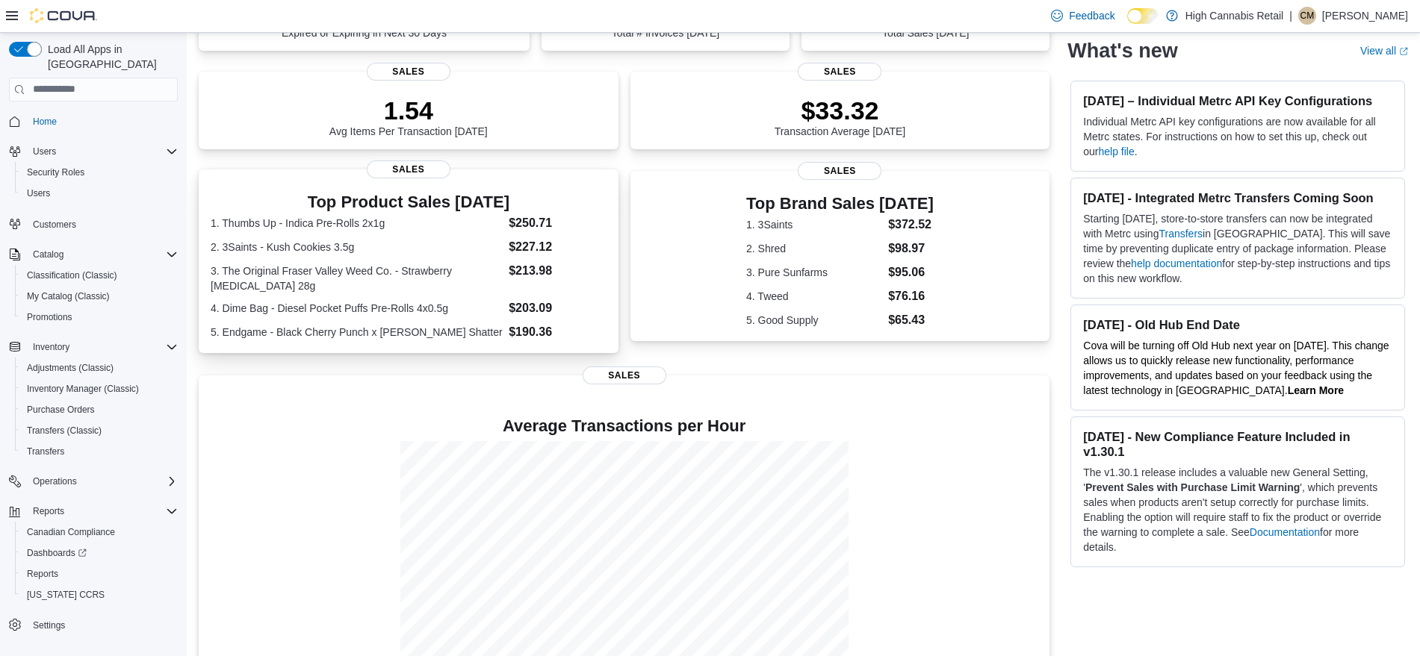
scroll to position [230, 0]
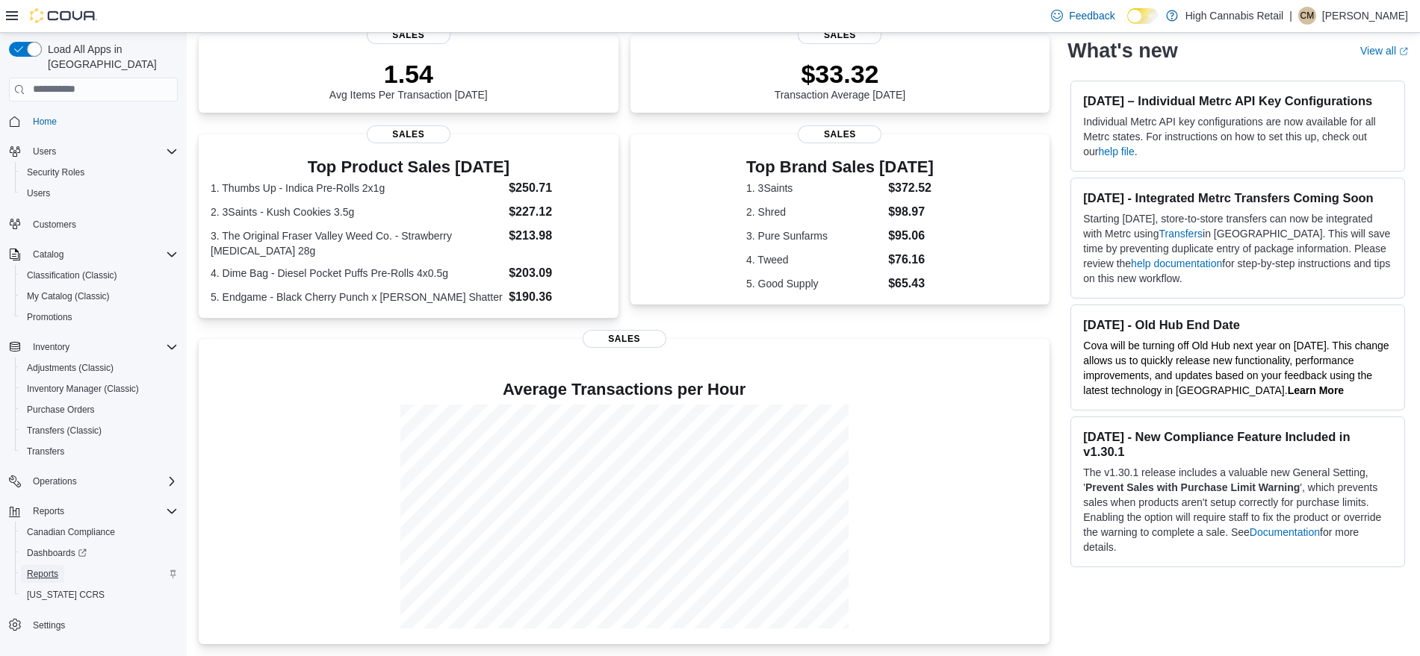
click at [43, 568] on span "Reports" at bounding box center [42, 574] width 31 height 12
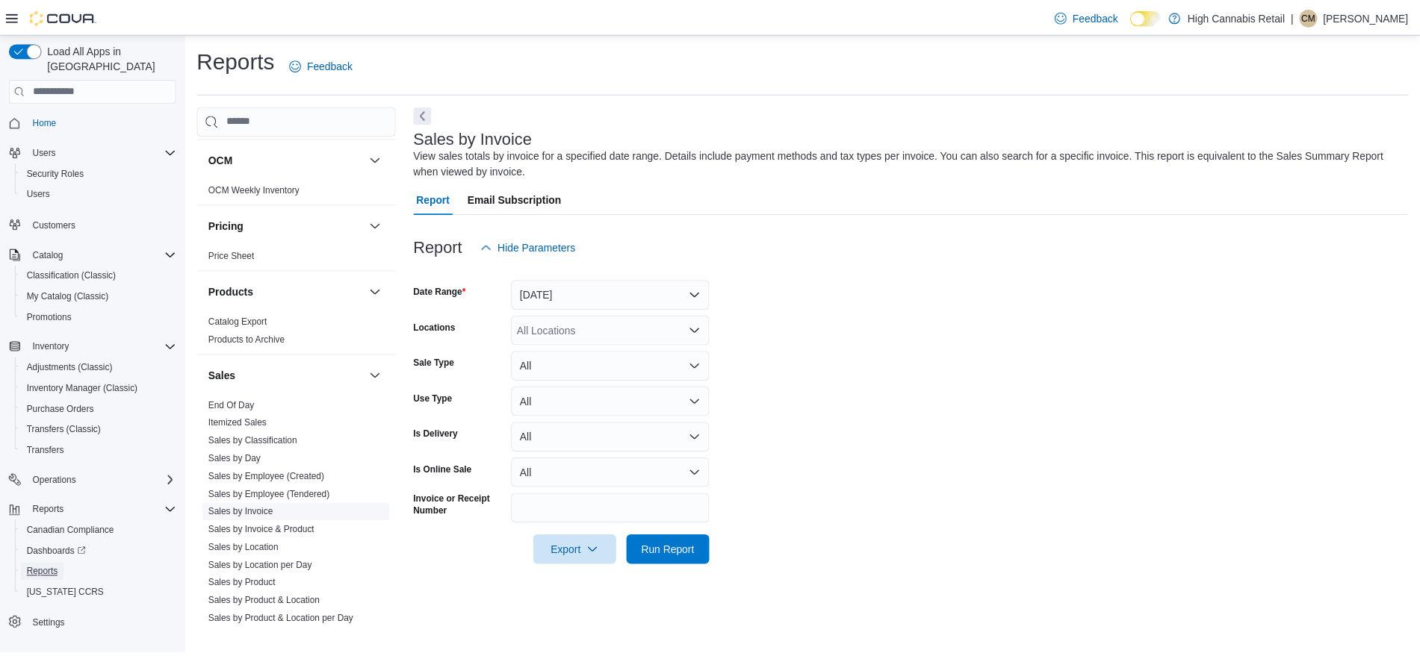
scroll to position [804, 0]
click at [252, 544] on link "Sales by Location" at bounding box center [246, 549] width 71 height 10
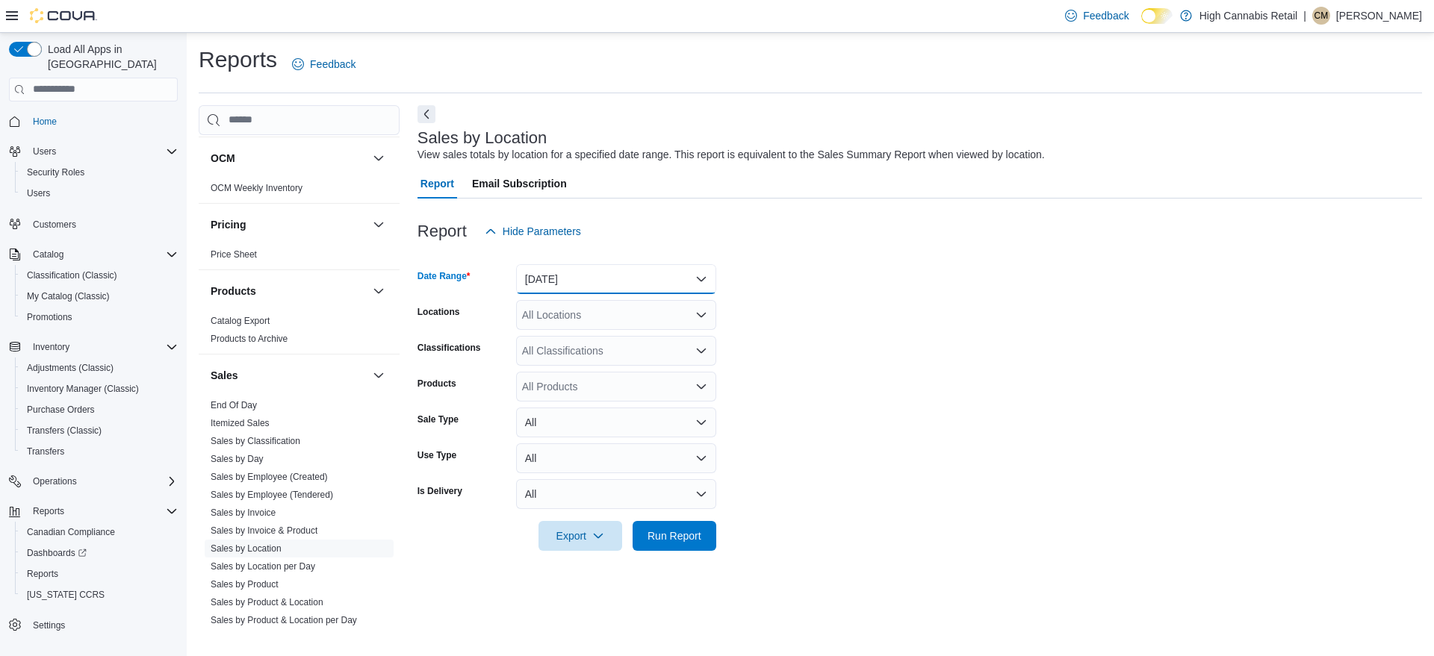
click at [567, 285] on button "Yesterday" at bounding box center [616, 279] width 200 height 30
click at [562, 339] on span "Today" at bounding box center [625, 339] width 170 height 18
click at [674, 553] on div at bounding box center [919, 560] width 1004 height 18
click at [676, 541] on span "Run Report" at bounding box center [674, 535] width 54 height 15
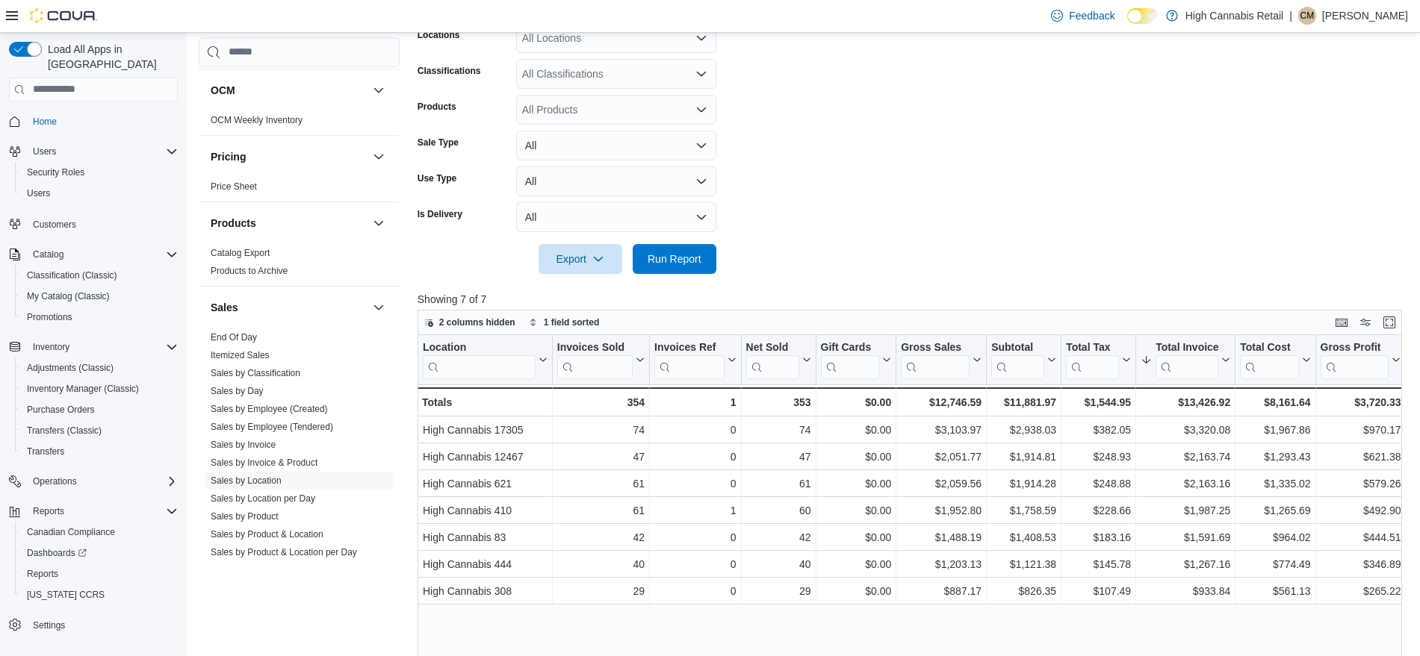
scroll to position [89, 0]
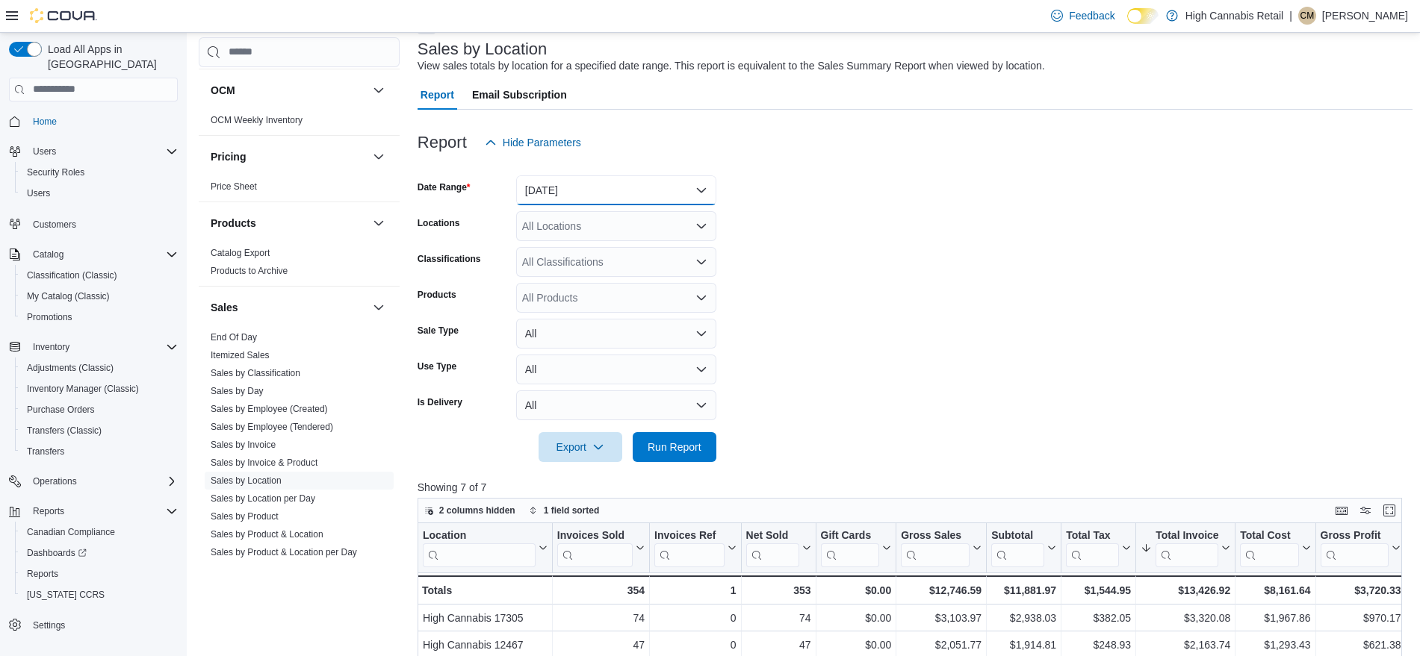
click at [581, 190] on button "Today" at bounding box center [616, 190] width 200 height 30
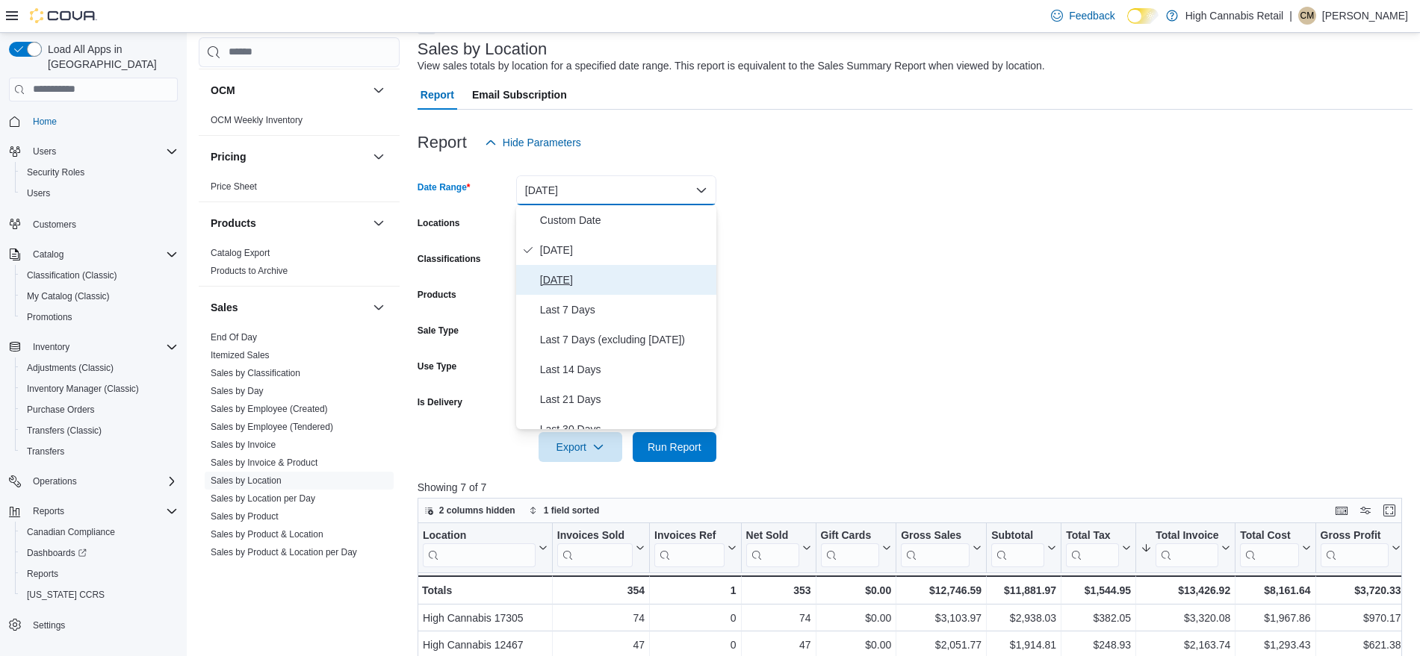
click at [565, 281] on span "Yesterday" at bounding box center [625, 280] width 170 height 18
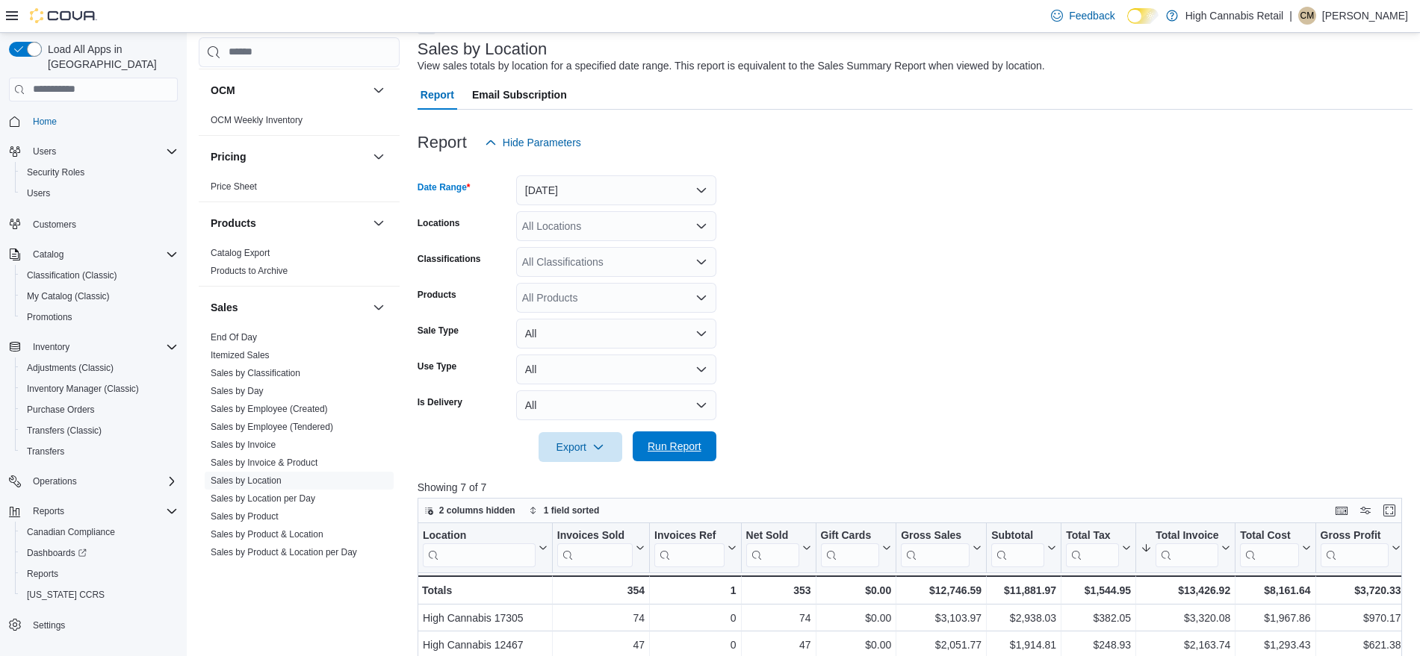
click at [647, 438] on span "Run Report" at bounding box center [675, 447] width 66 height 30
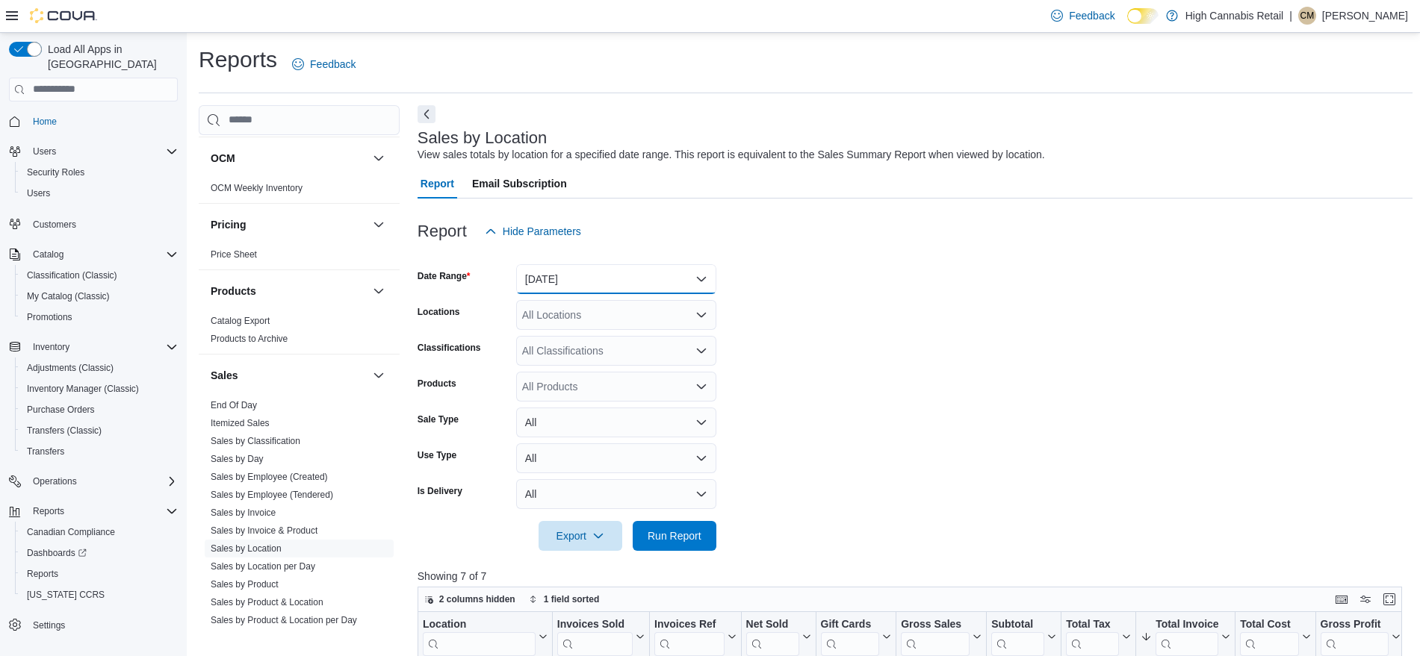
click at [660, 288] on button "Yesterday" at bounding box center [616, 279] width 200 height 30
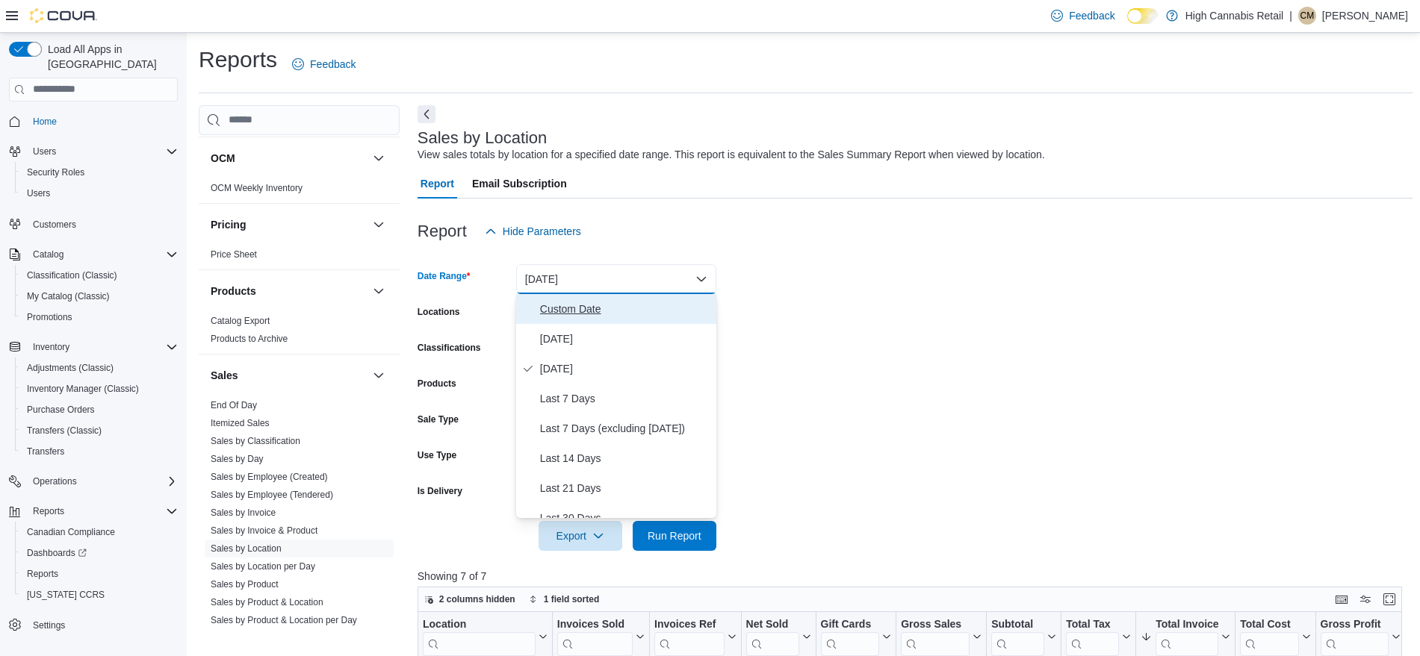
click at [606, 321] on button "Custom Date" at bounding box center [616, 309] width 200 height 30
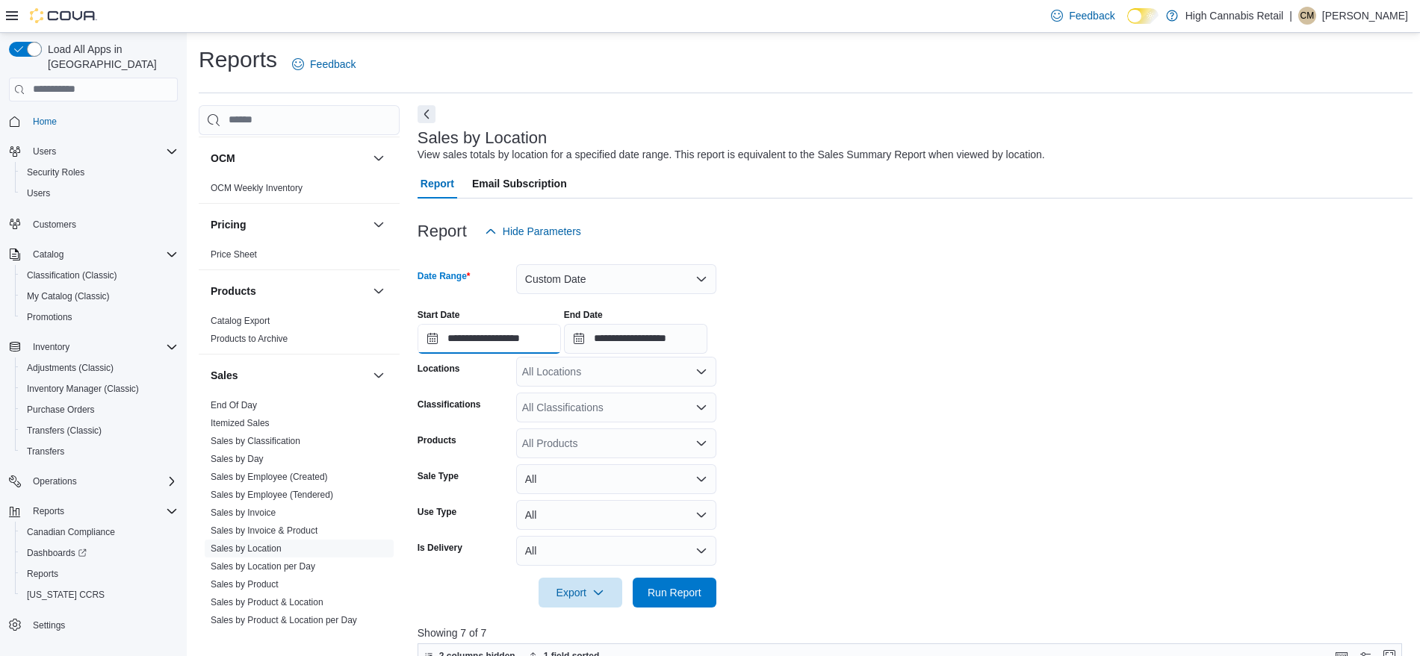
click at [540, 339] on input "**********" at bounding box center [488, 339] width 143 height 30
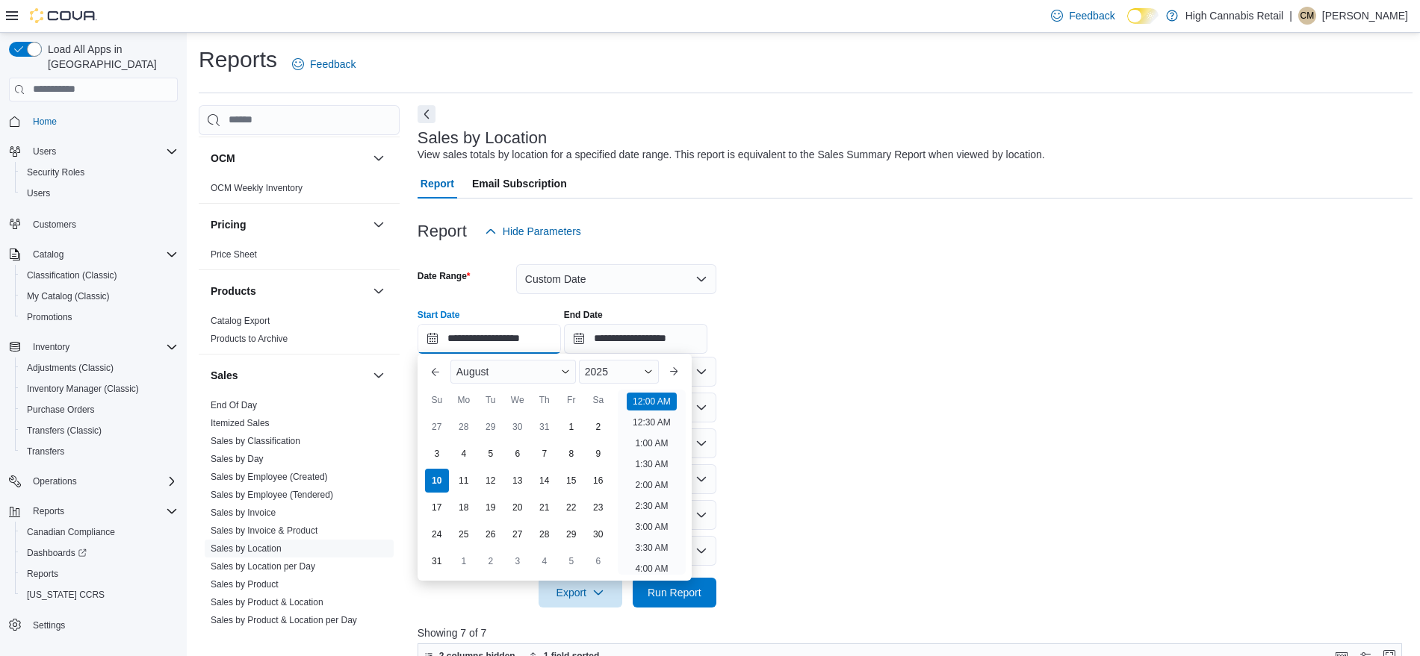
scroll to position [46, 0]
drag, startPoint x: 540, startPoint y: 339, endPoint x: 444, endPoint y: 458, distance: 152.4
click at [444, 458] on body "Feedback Dark Mode High Cannabis Retail | CM Chris Macdonald Load All Apps in N…" at bounding box center [710, 590] width 1420 height 1181
click at [459, 456] on div "4" at bounding box center [463, 454] width 26 height 26
type input "**********"
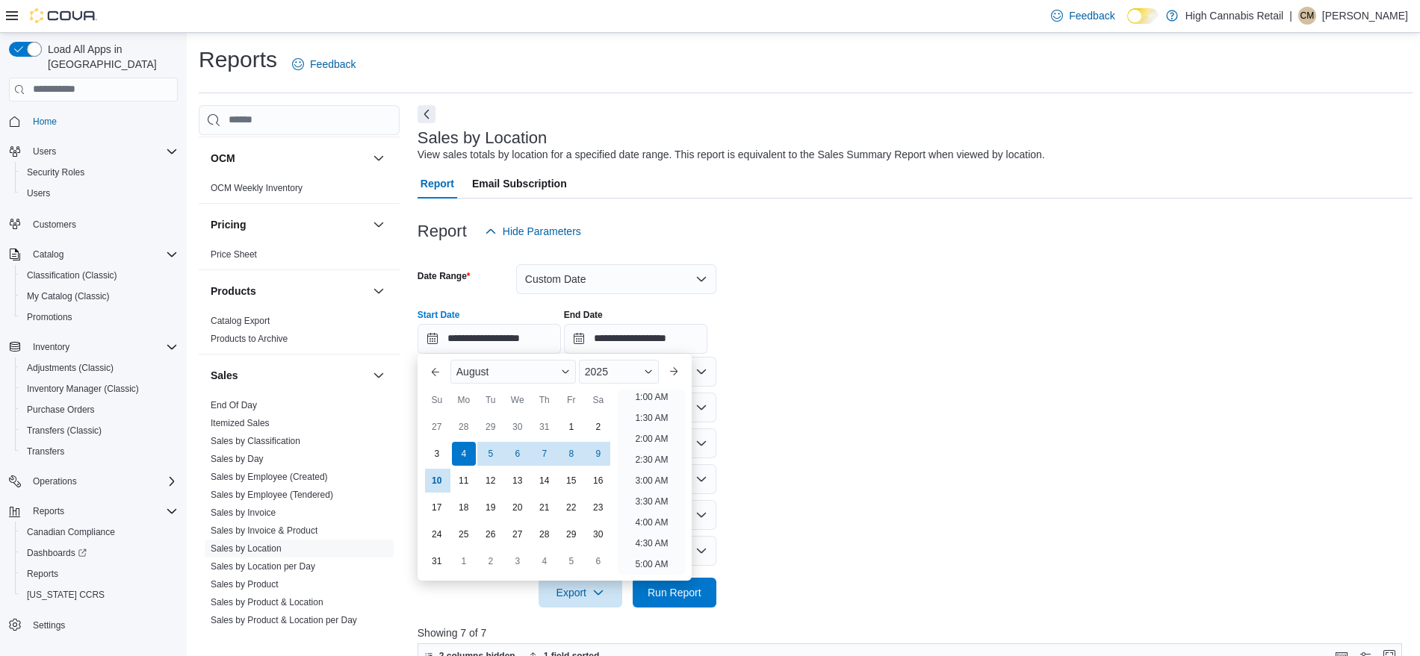
scroll to position [3, 0]
click at [901, 297] on div "**********" at bounding box center [914, 325] width 995 height 57
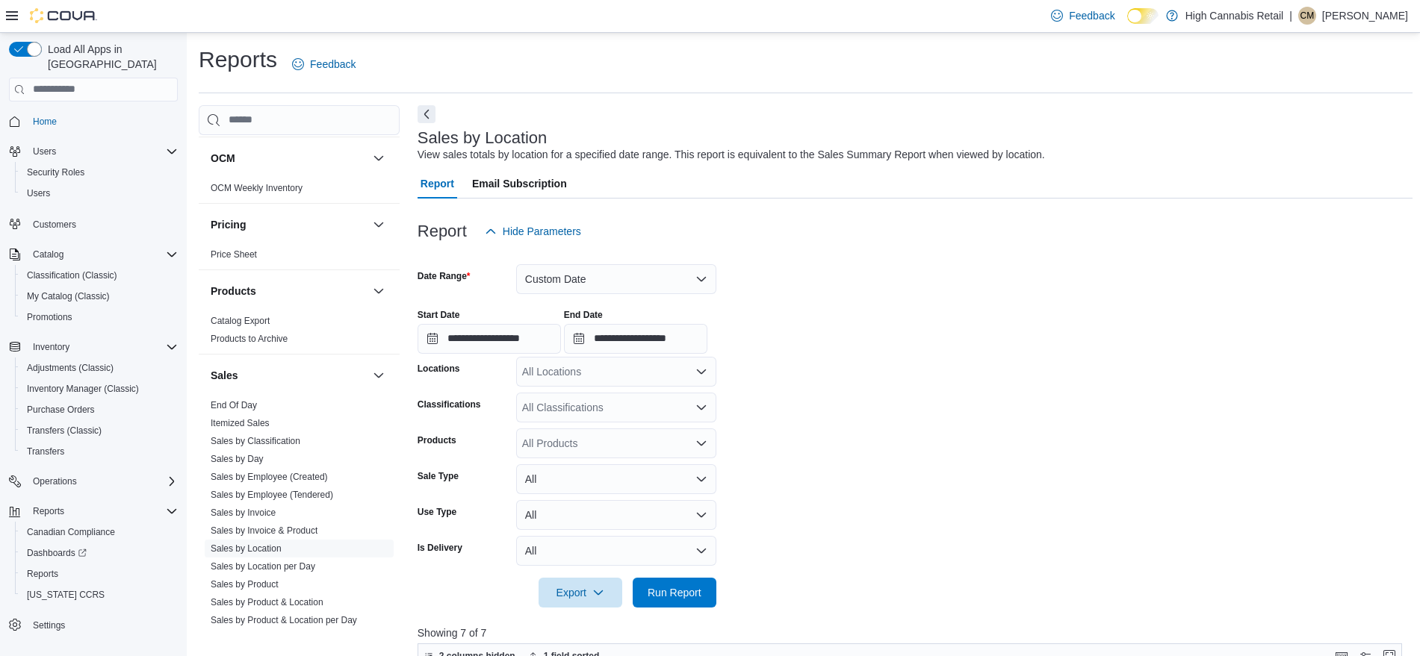
click at [649, 419] on div "All Classifications" at bounding box center [616, 408] width 200 height 30
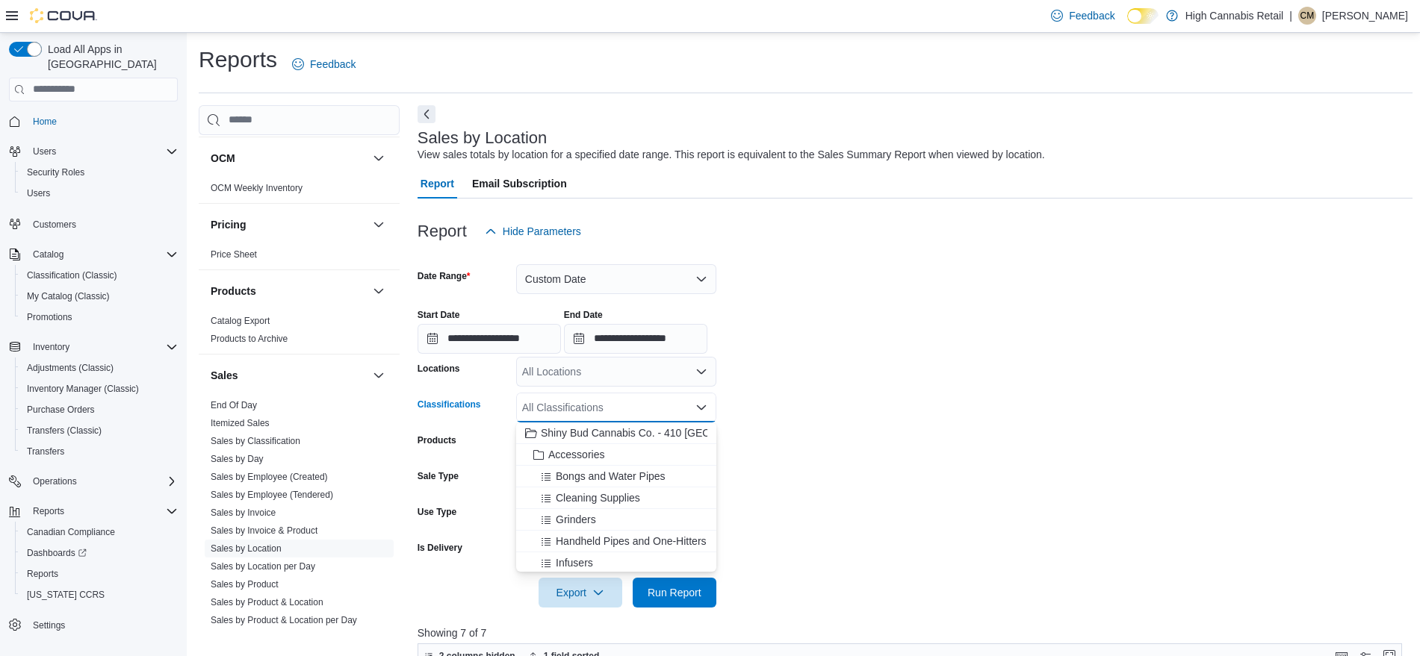
scroll to position [7, 0]
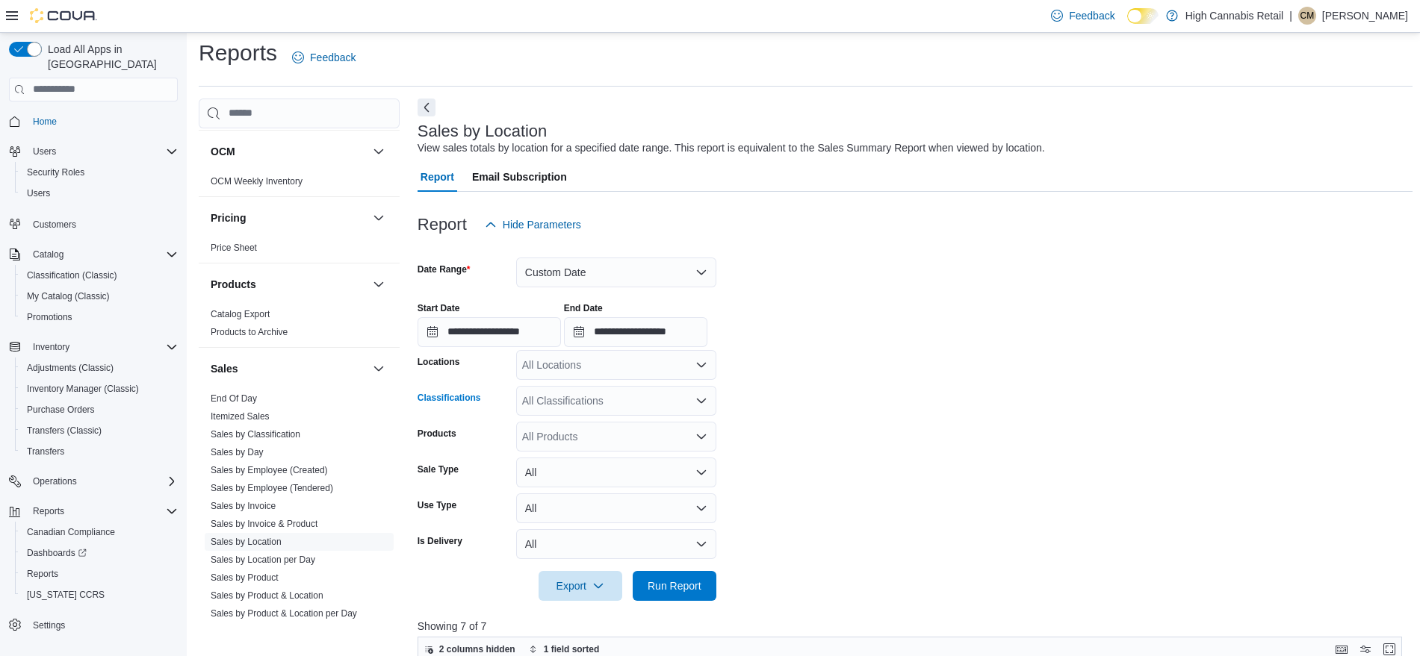
drag, startPoint x: 653, startPoint y: 413, endPoint x: 662, endPoint y: 413, distance: 9.0
click at [662, 413] on div "All Classifications Combo box. Selected. Combo box input. All Classifications. …" at bounding box center [616, 401] width 200 height 30
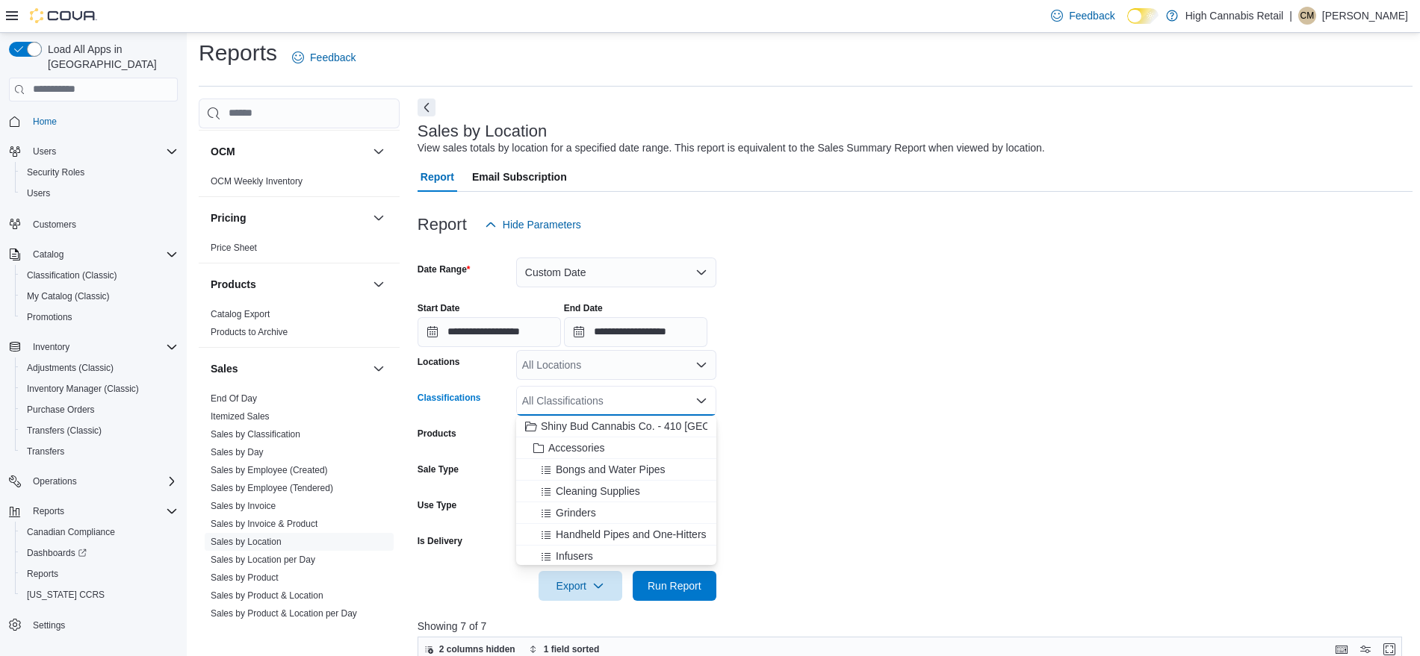
scroll to position [182, 0]
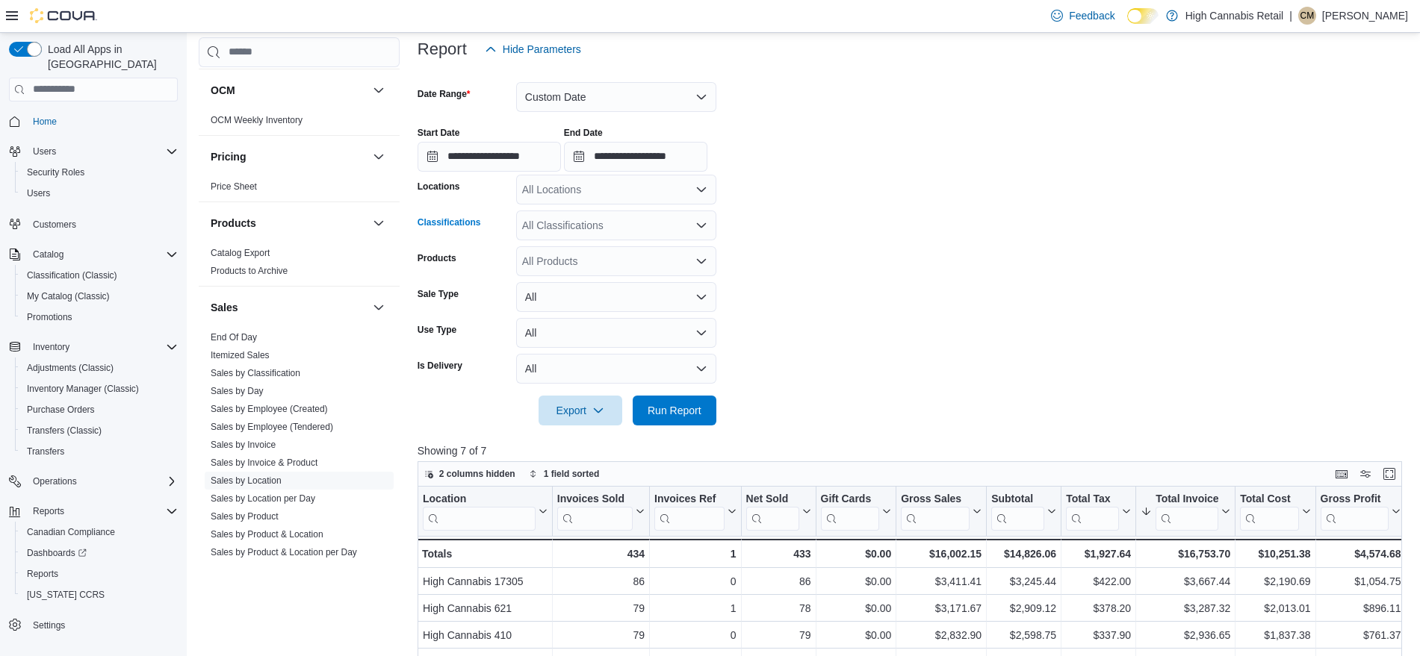
click at [565, 224] on div "All Classifications Combo box. Selected. Combo box input. All Classifications. …" at bounding box center [616, 226] width 200 height 30
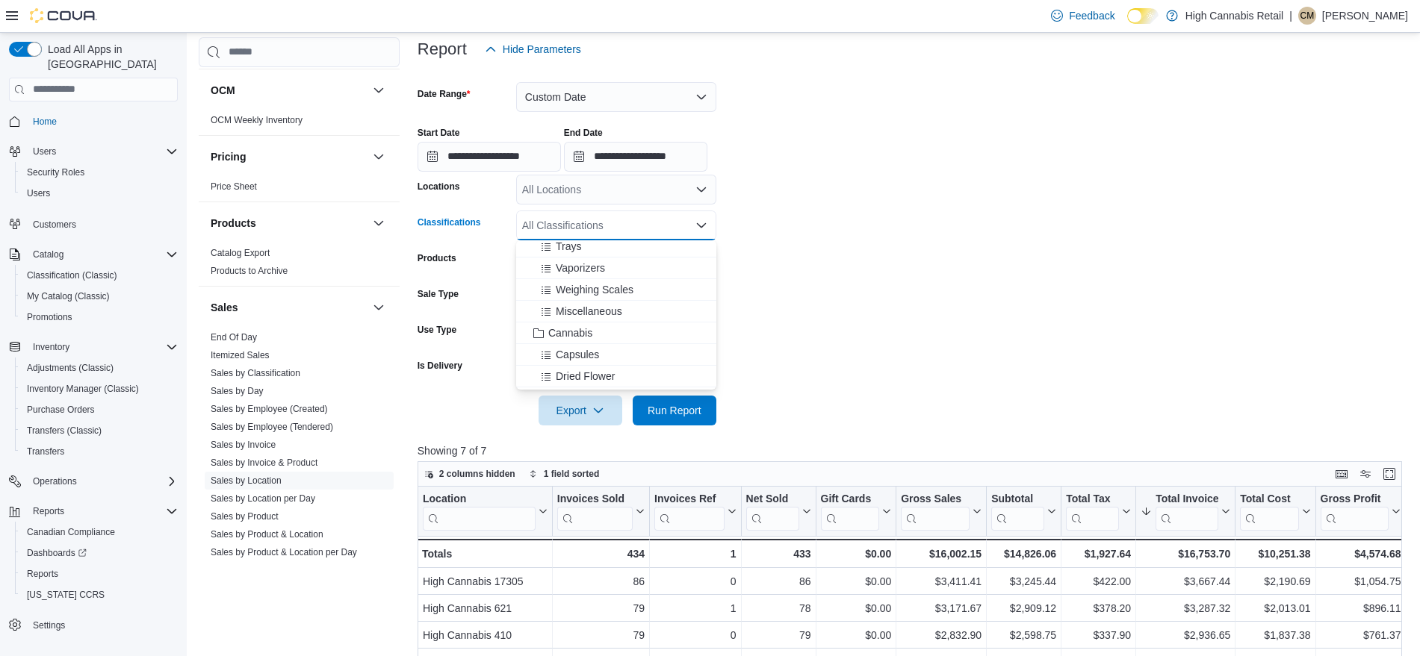
scroll to position [235, 0]
click at [572, 317] on span "Cannabis" at bounding box center [570, 318] width 44 height 15
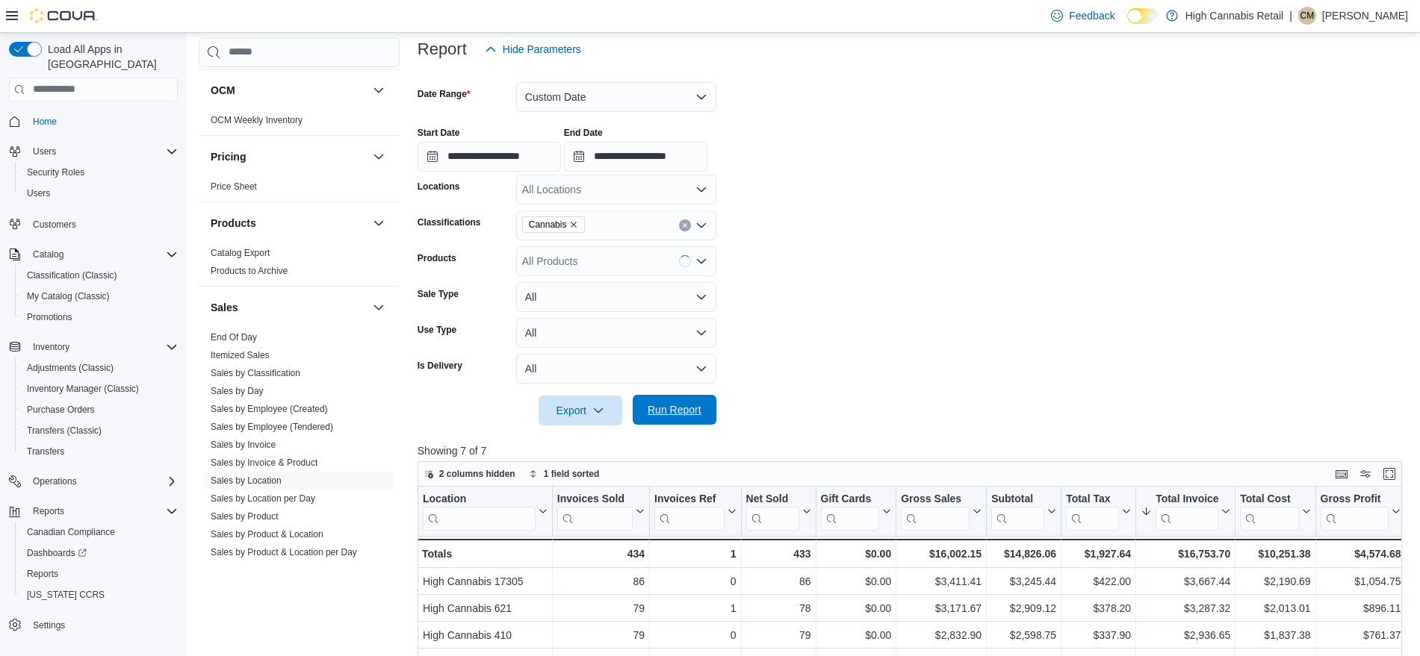
click at [677, 417] on span "Run Report" at bounding box center [674, 410] width 54 height 15
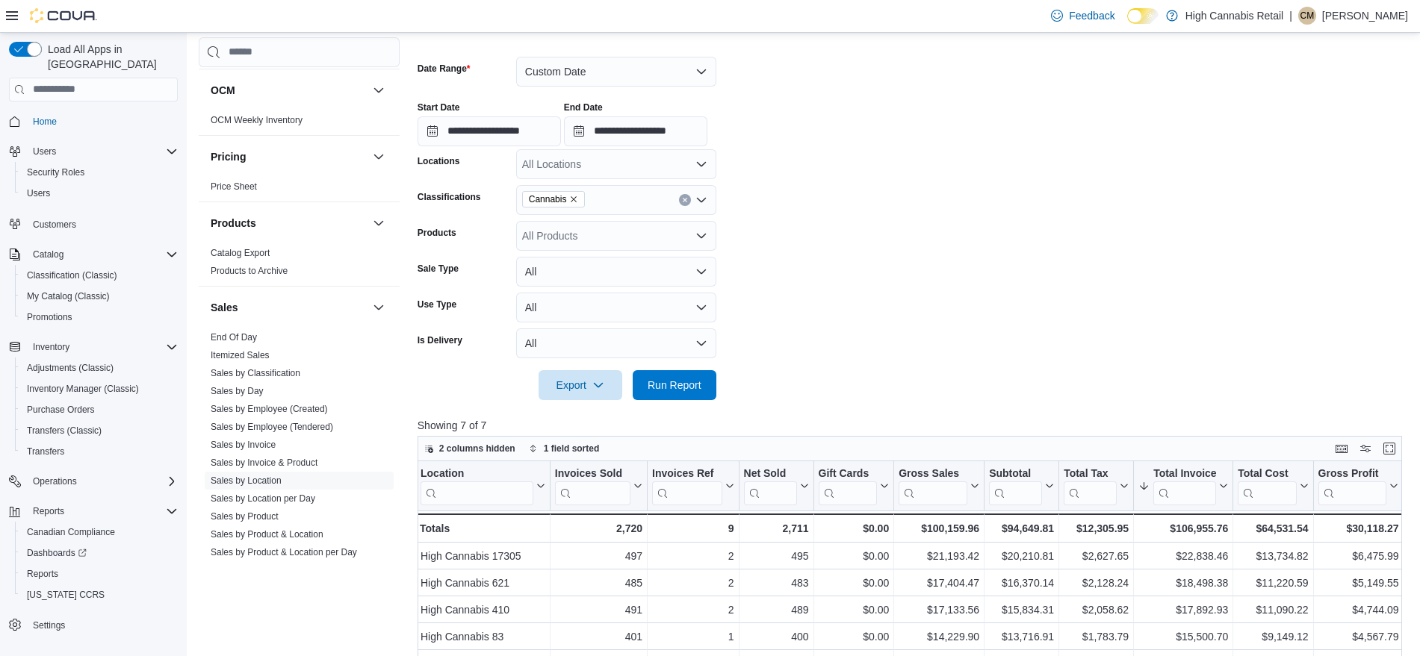
scroll to position [205, 0]
click at [503, 120] on input "**********" at bounding box center [488, 134] width 143 height 30
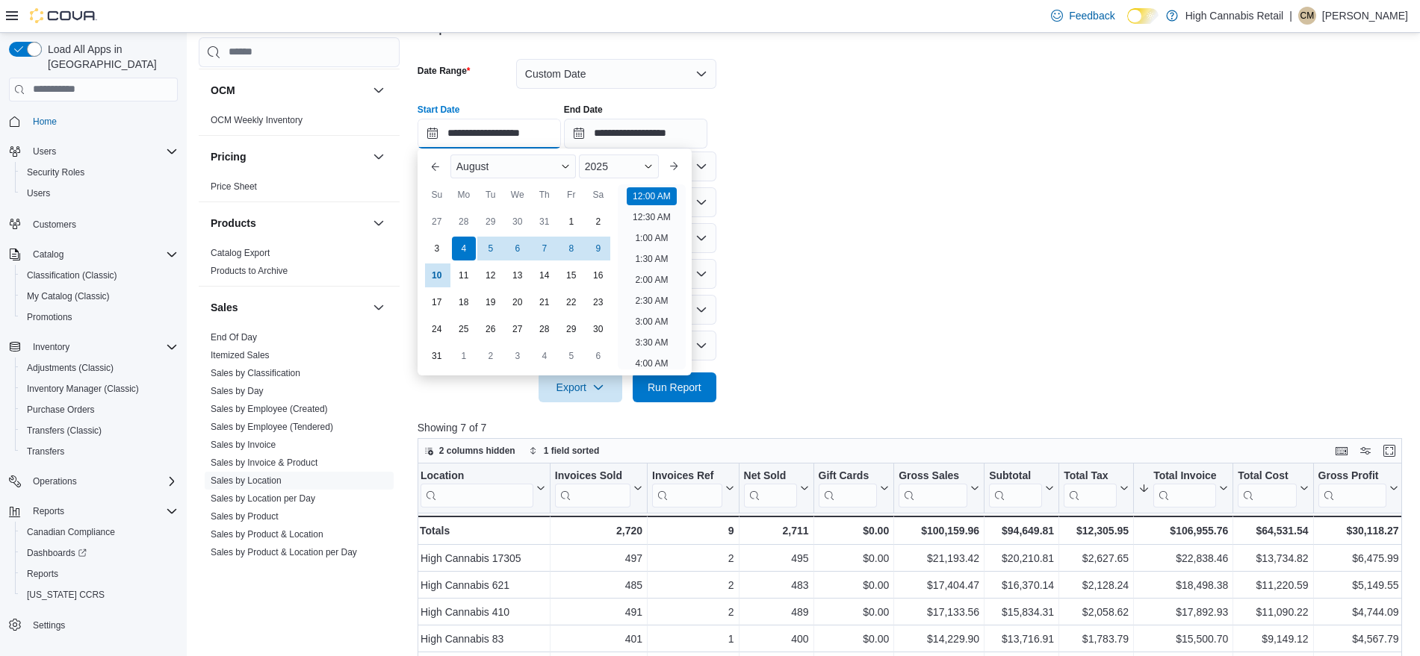
scroll to position [46, 0]
click at [581, 205] on div "Fr" at bounding box center [571, 195] width 24 height 24
click at [906, 211] on form "**********" at bounding box center [914, 221] width 995 height 361
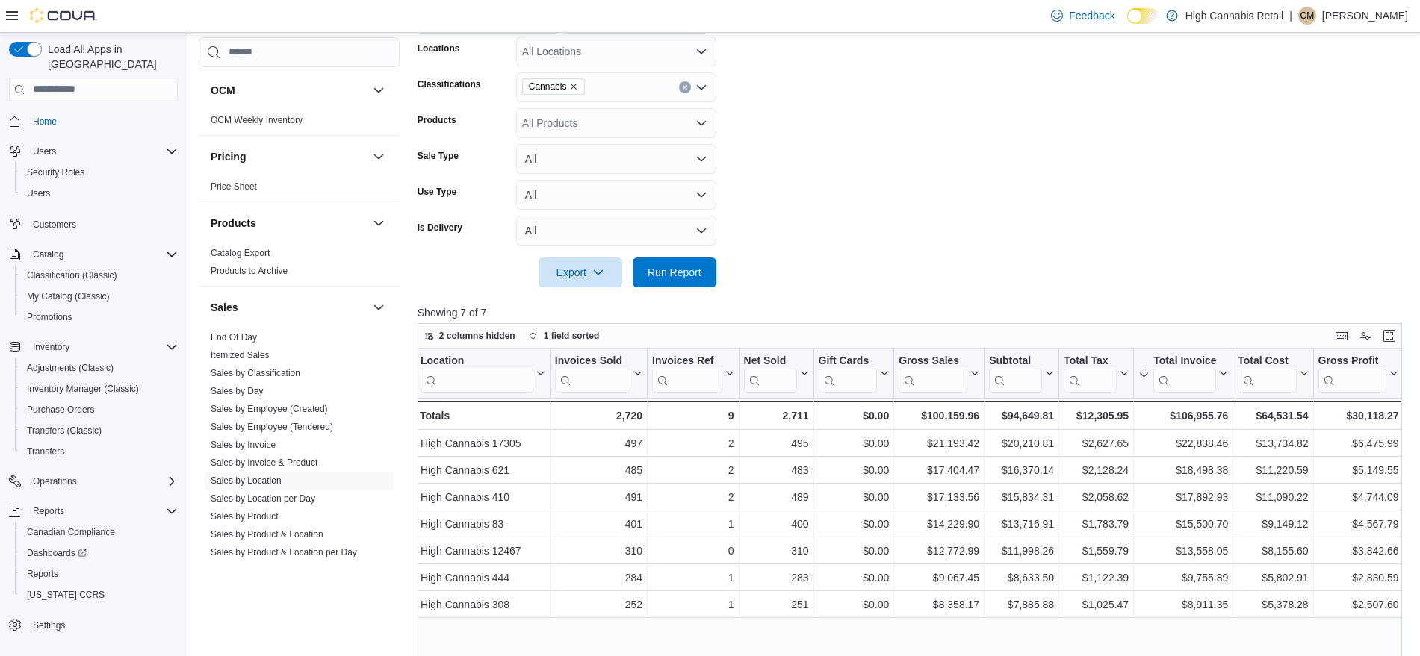
scroll to position [321, 0]
click at [669, 279] on span "Run Report" at bounding box center [675, 271] width 66 height 30
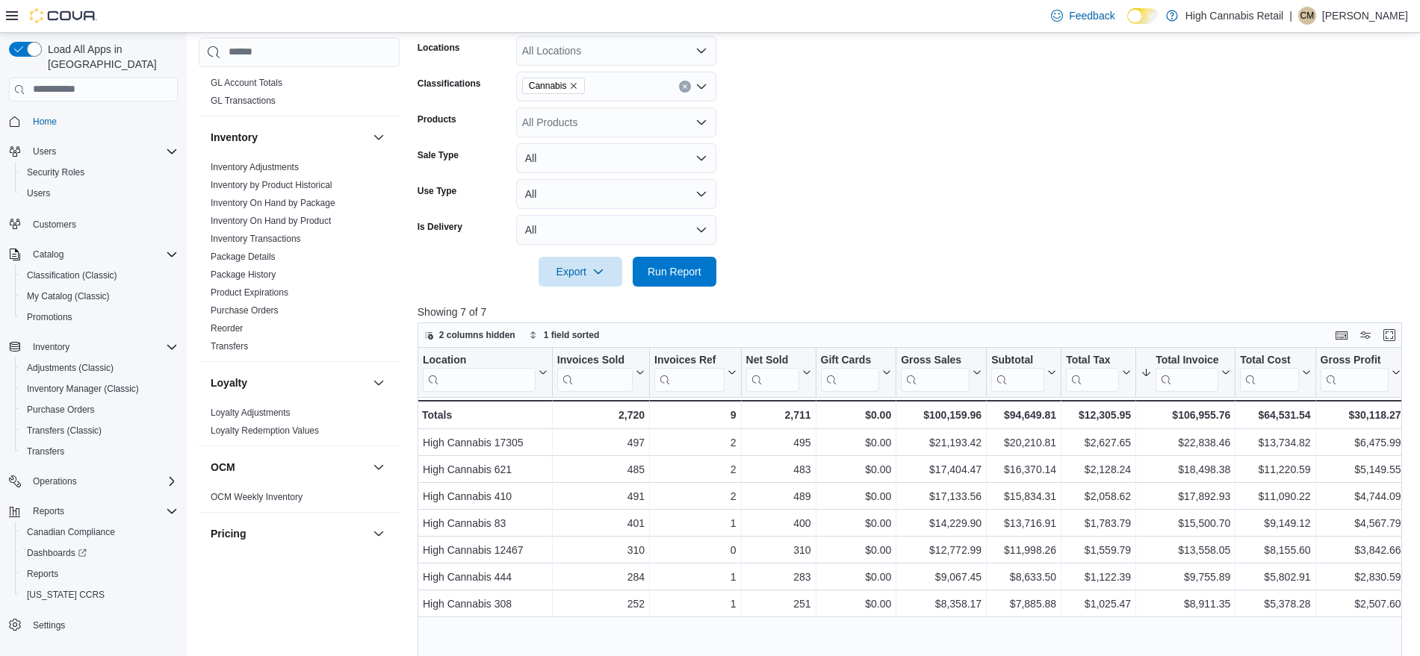
scroll to position [426, 0]
click at [268, 217] on link "Inventory On Hand by Product" at bounding box center [271, 222] width 120 height 10
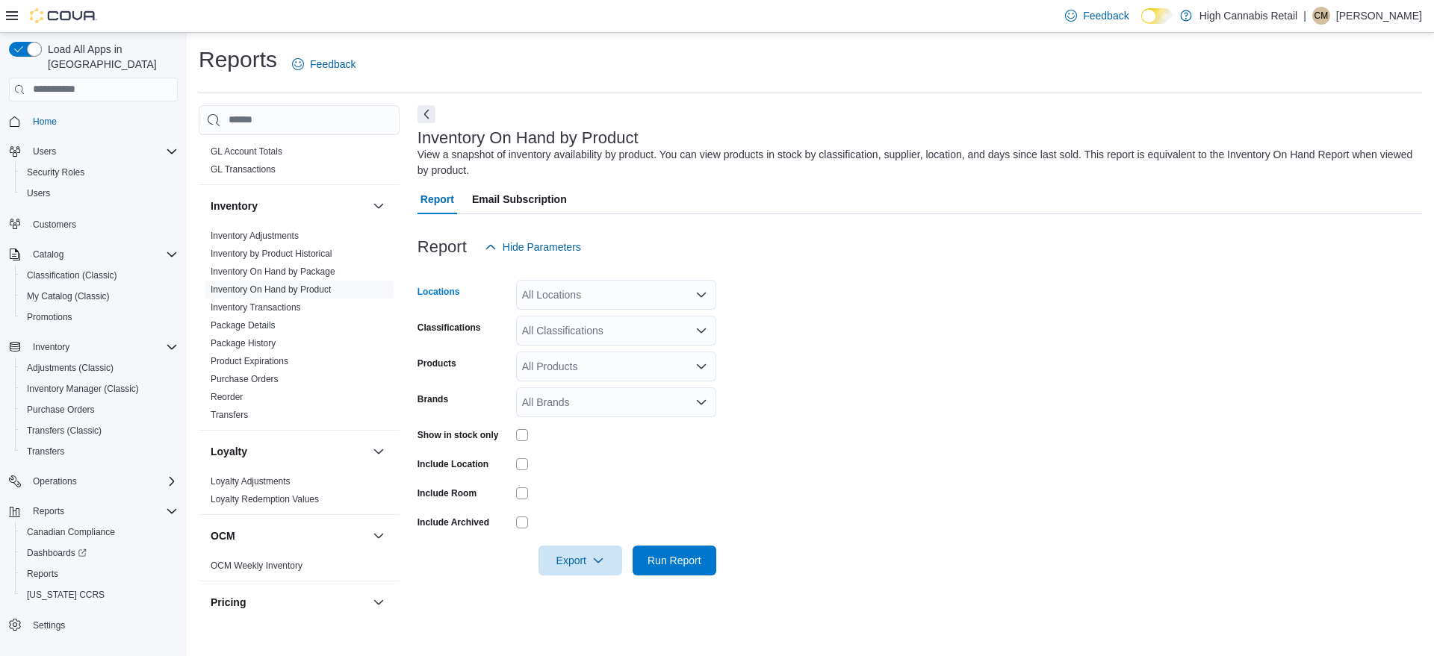
click at [636, 296] on div "All Locations" at bounding box center [616, 295] width 200 height 30
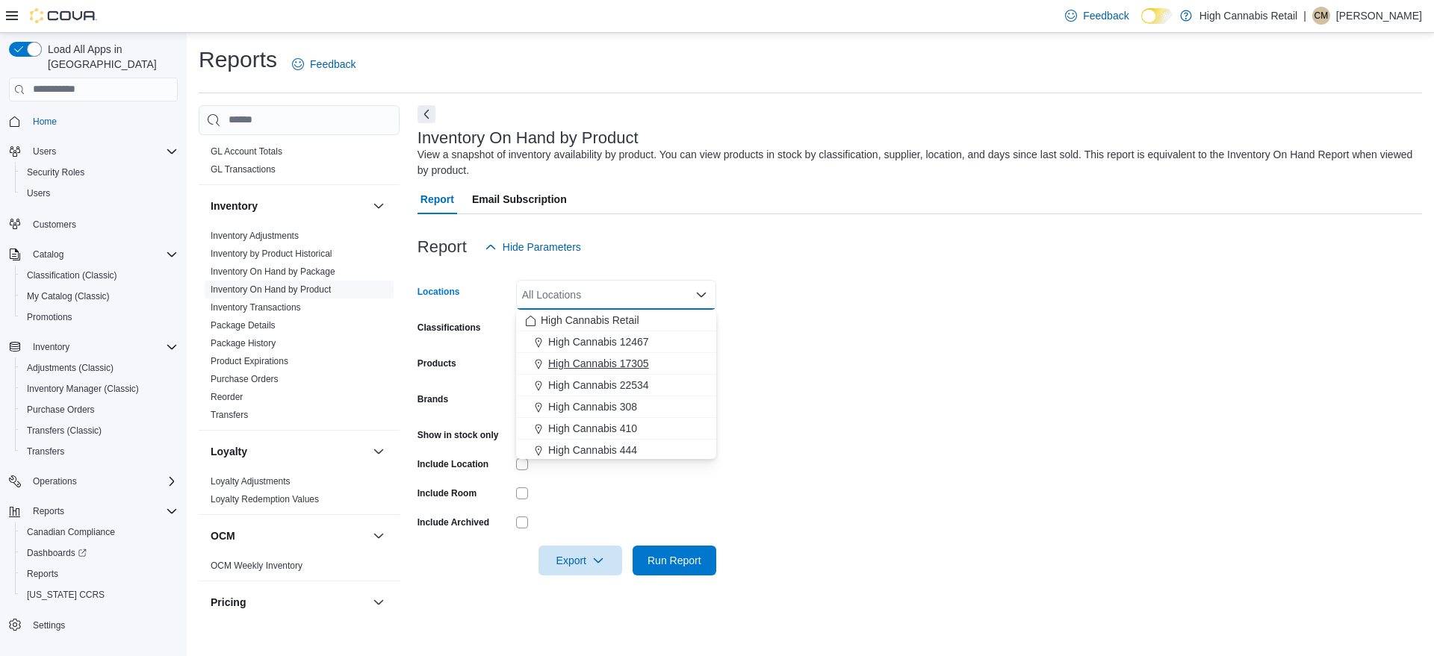
click at [641, 353] on button "High Cannabis 17305" at bounding box center [616, 364] width 200 height 22
click at [784, 535] on div at bounding box center [919, 540] width 1004 height 12
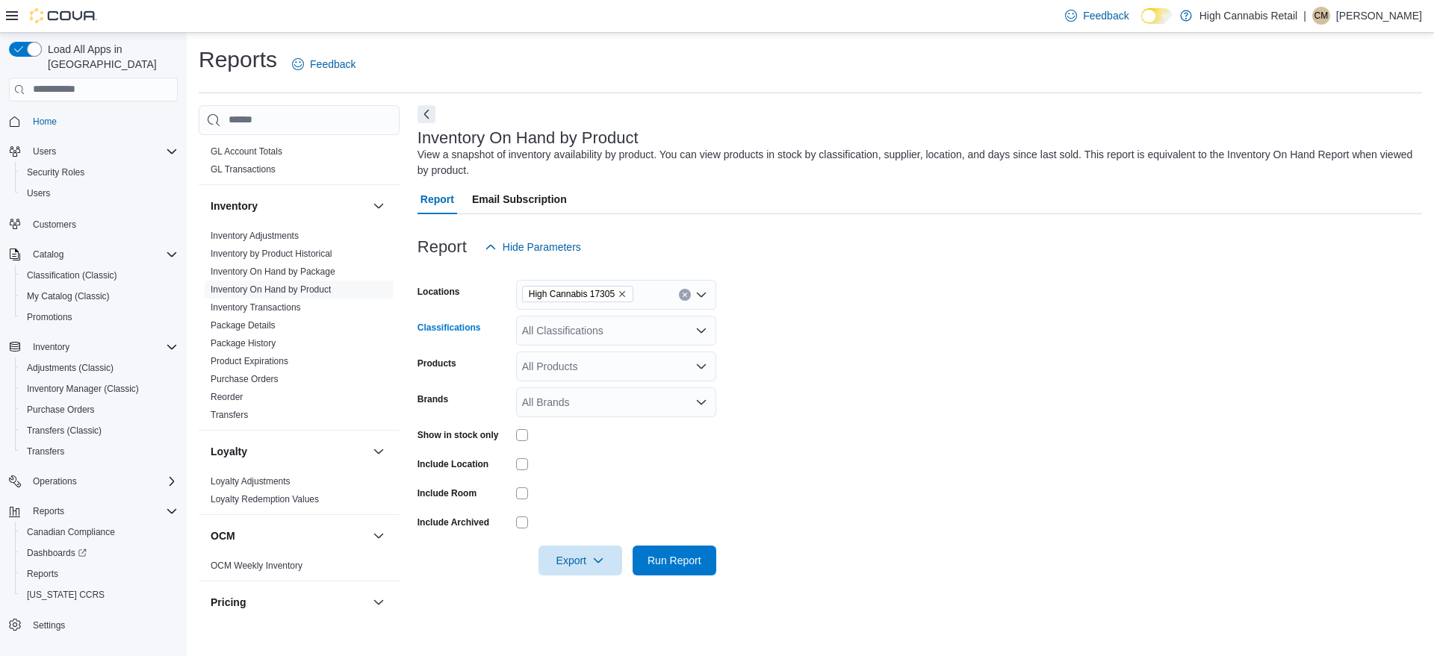
click at [591, 338] on div "All Classifications" at bounding box center [616, 331] width 200 height 30
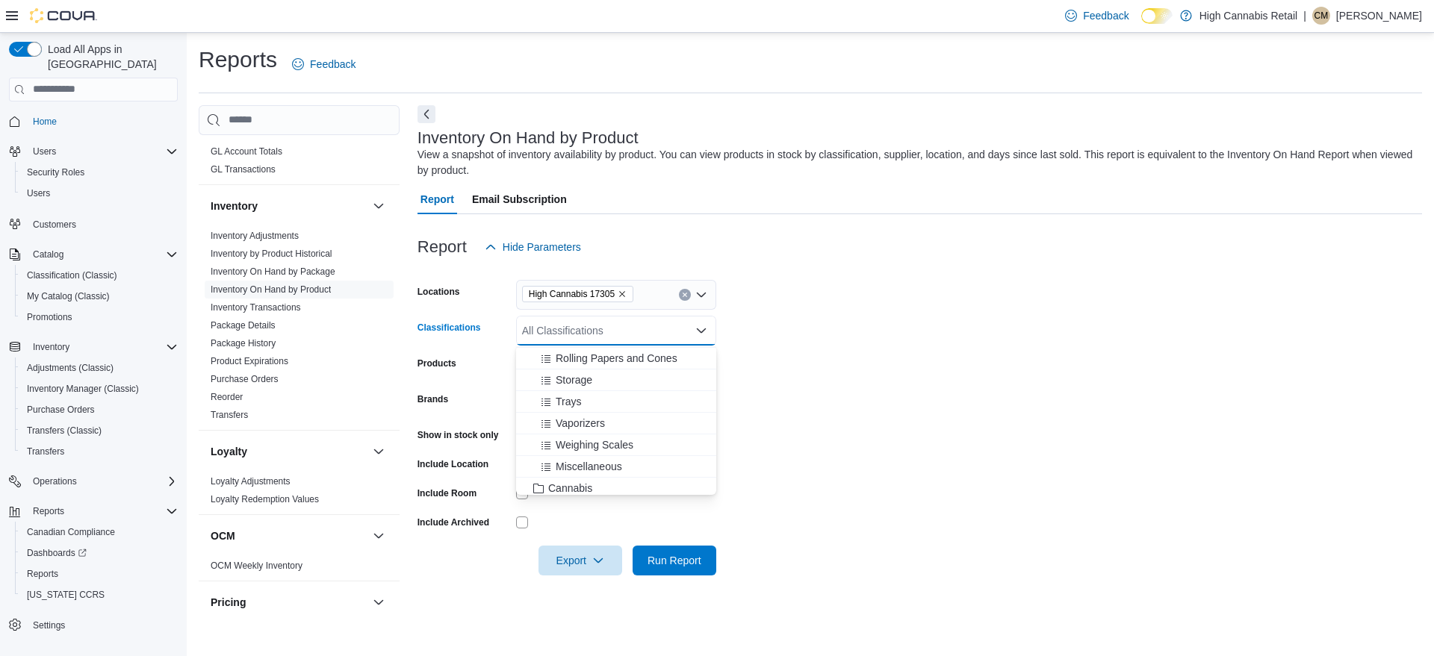
scroll to position [172, 0]
click at [582, 484] on span "Cannabis" at bounding box center [570, 487] width 44 height 15
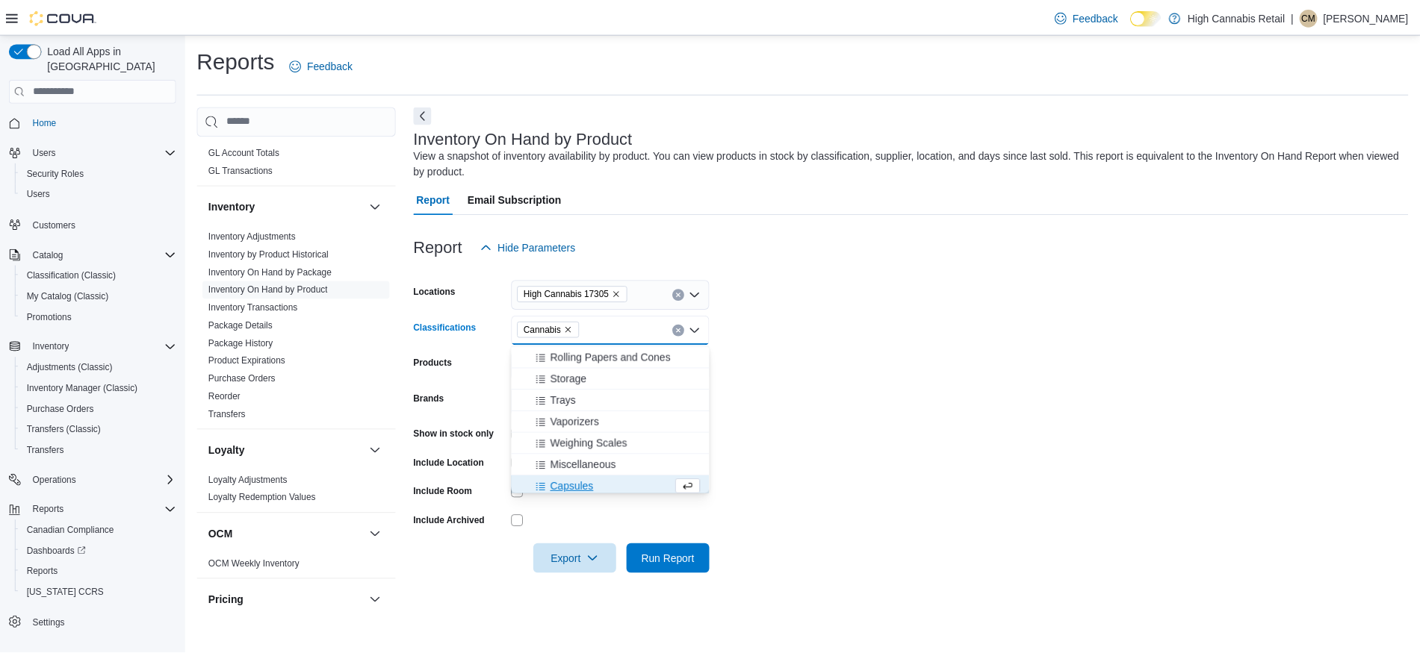
scroll to position [175, 0]
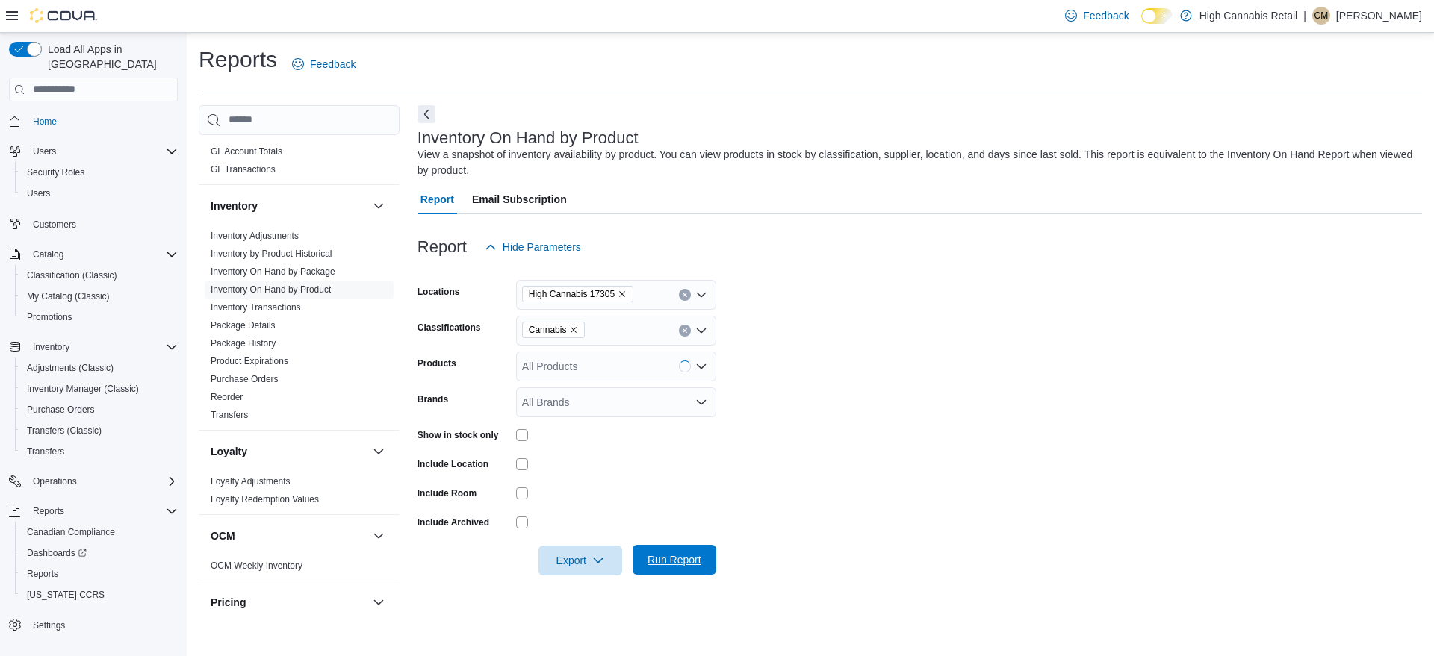
click at [671, 565] on span "Run Report" at bounding box center [674, 560] width 54 height 15
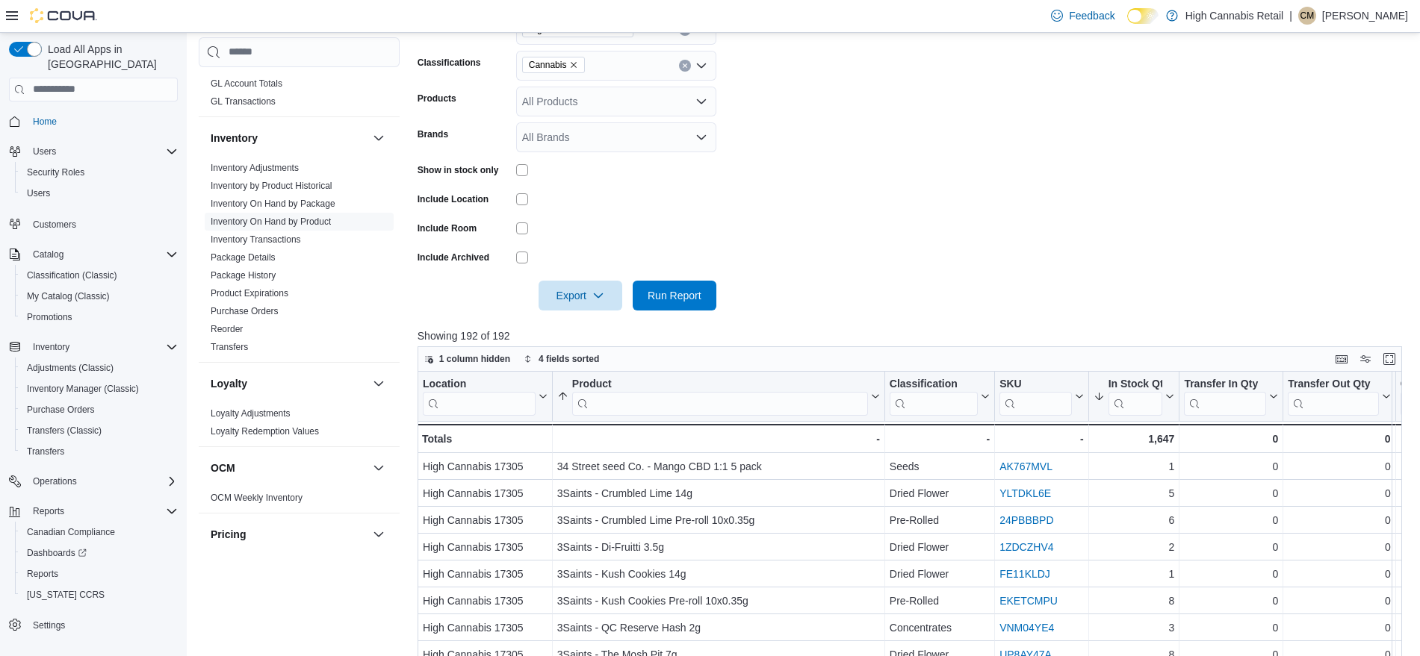
scroll to position [86, 0]
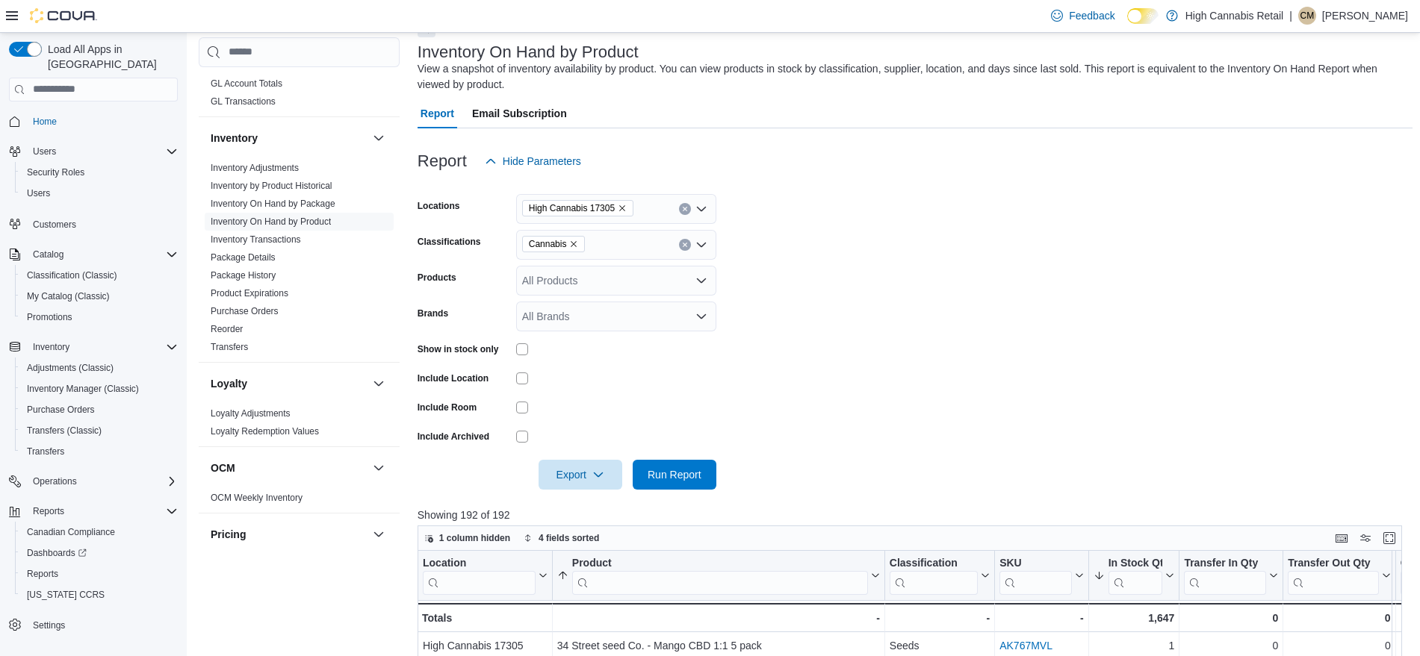
click at [620, 208] on icon "Remove High Cannabis 17305 from selection in this group" at bounding box center [622, 208] width 9 height 9
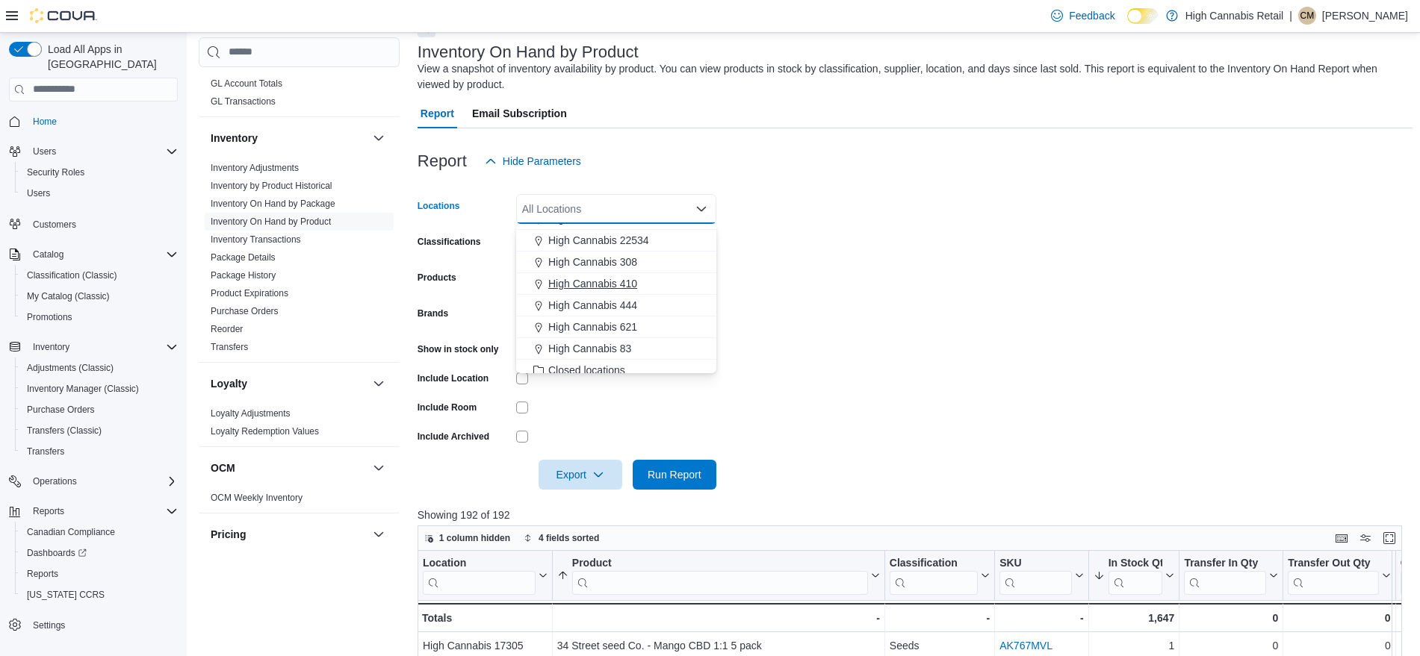
scroll to position [60, 0]
click at [602, 327] on span "High Cannabis 621" at bounding box center [592, 326] width 89 height 15
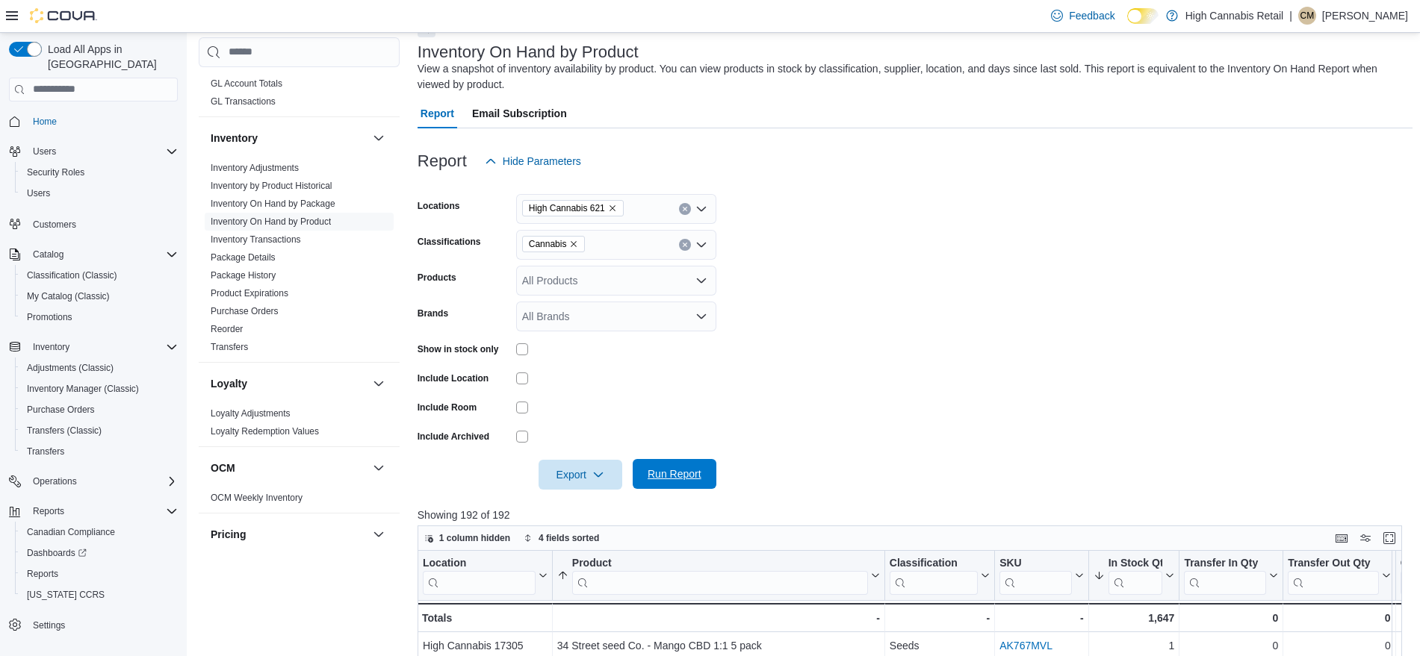
click at [668, 473] on span "Run Report" at bounding box center [674, 474] width 54 height 15
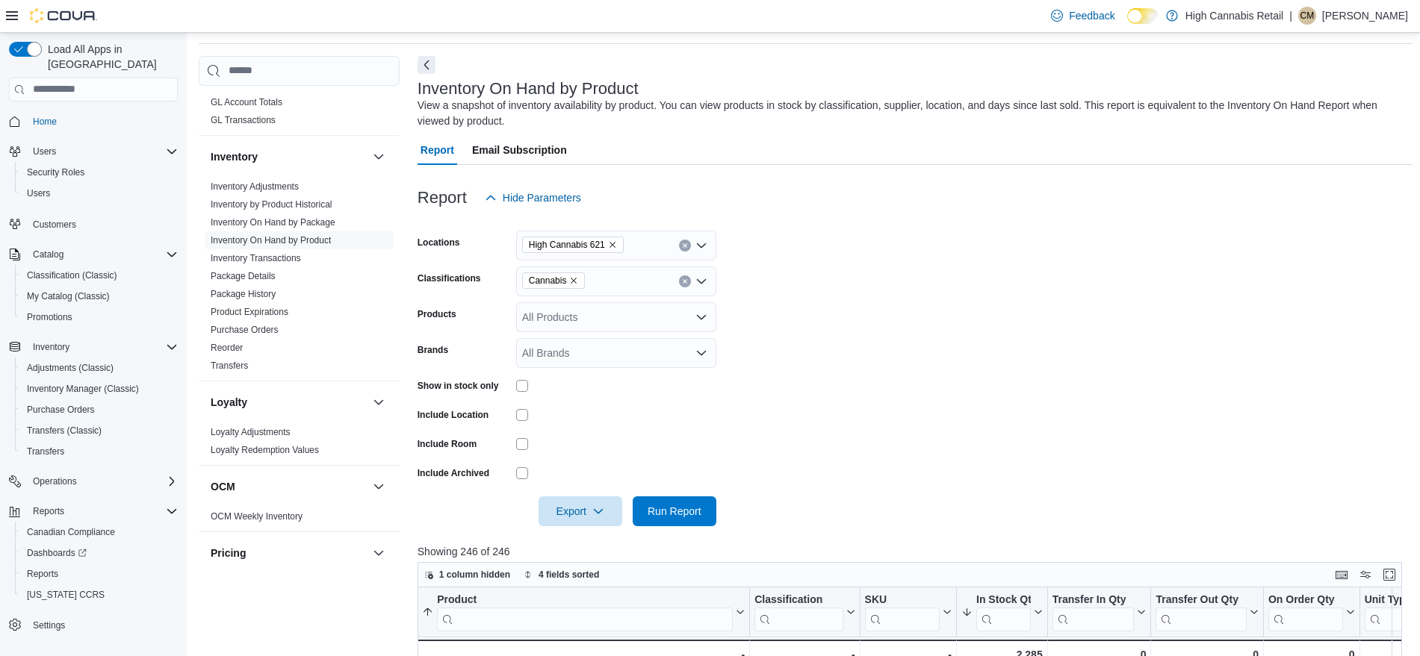
scroll to position [43, 0]
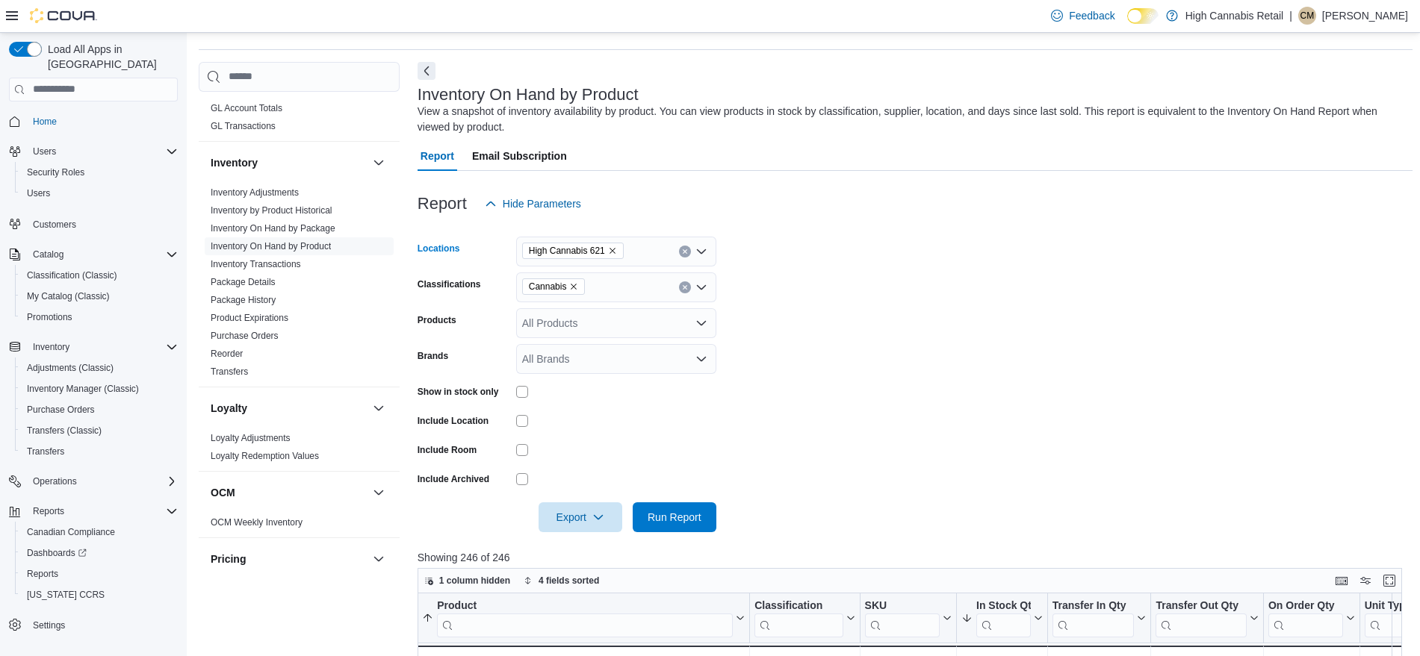
click at [607, 245] on span "High Cannabis 621" at bounding box center [573, 250] width 88 height 15
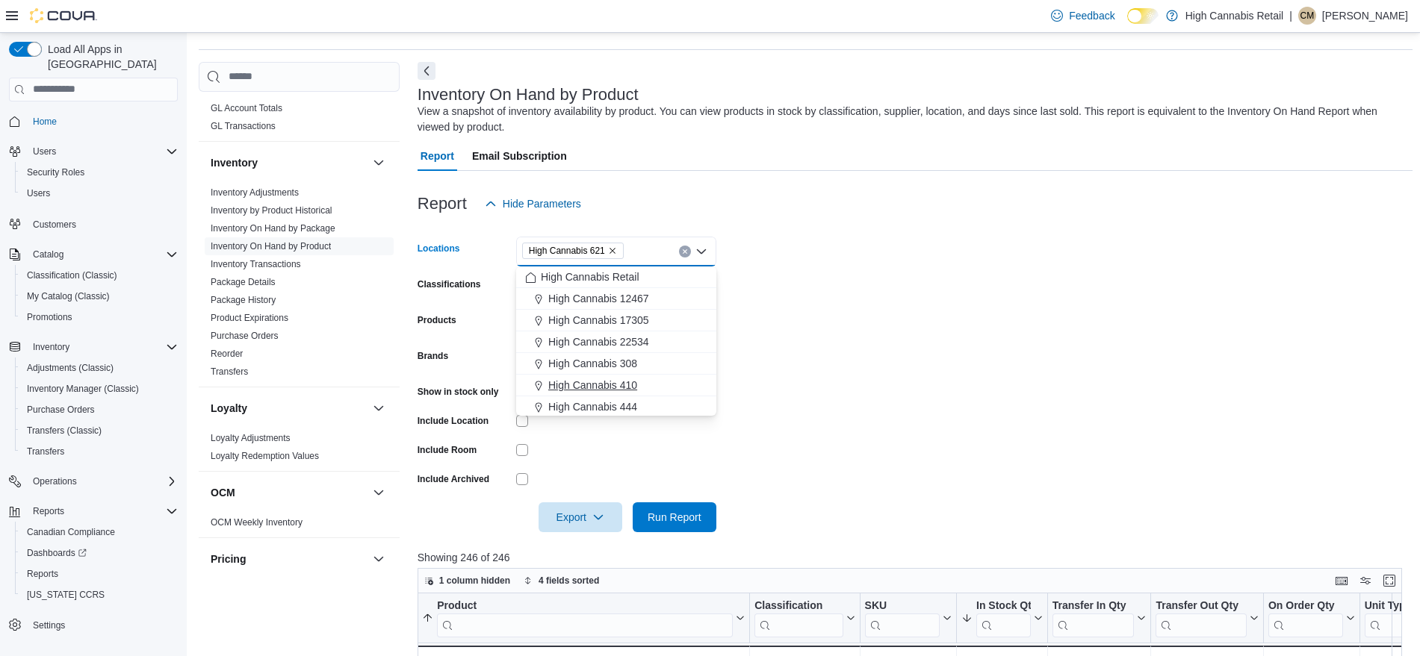
click at [623, 386] on span "High Cannabis 410" at bounding box center [592, 385] width 89 height 15
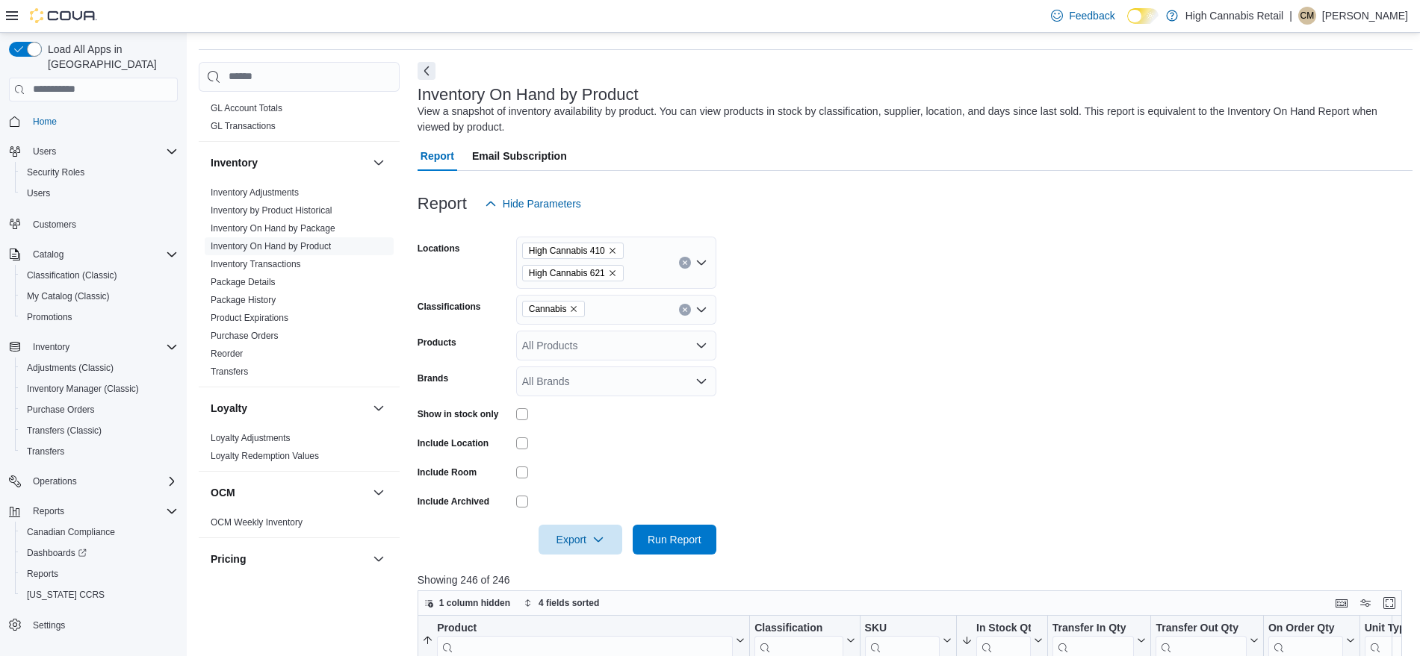
click at [686, 556] on div at bounding box center [914, 564] width 995 height 18
click at [608, 269] on icon "Remove High Cannabis 621 from selection in this group" at bounding box center [612, 273] width 9 height 9
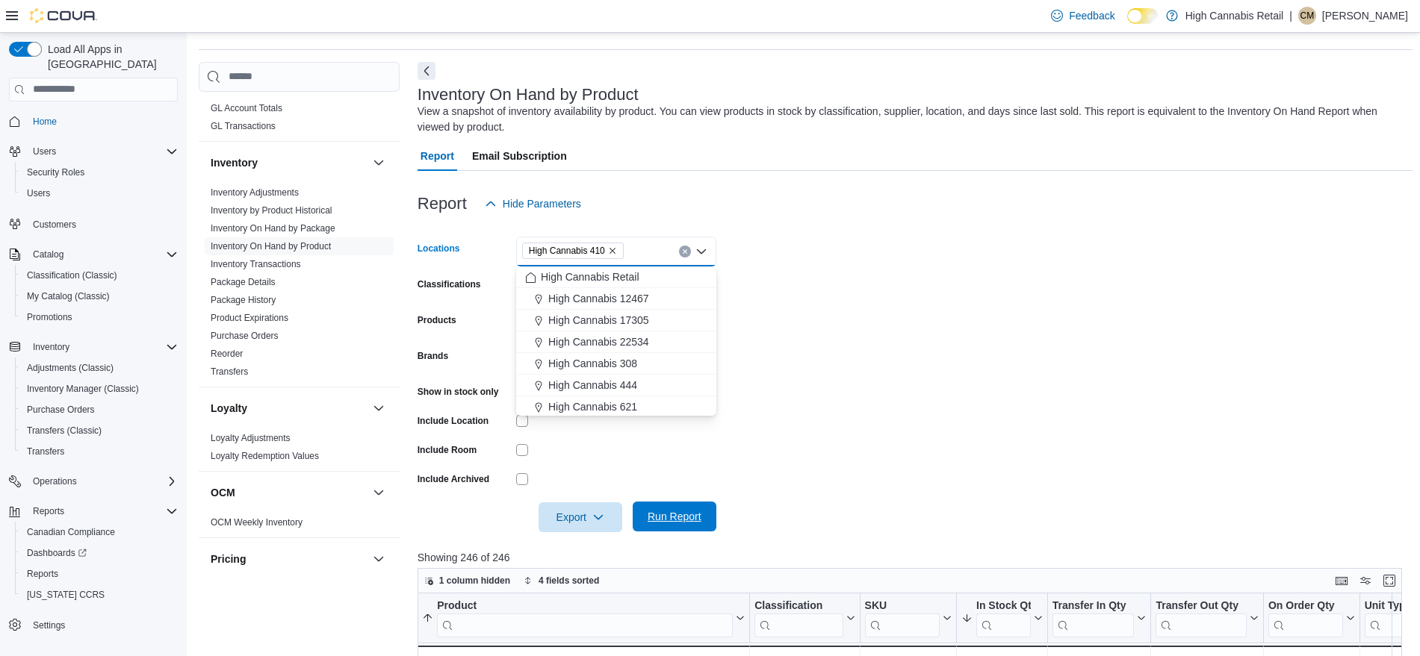
click at [661, 521] on span "Run Report" at bounding box center [674, 516] width 54 height 15
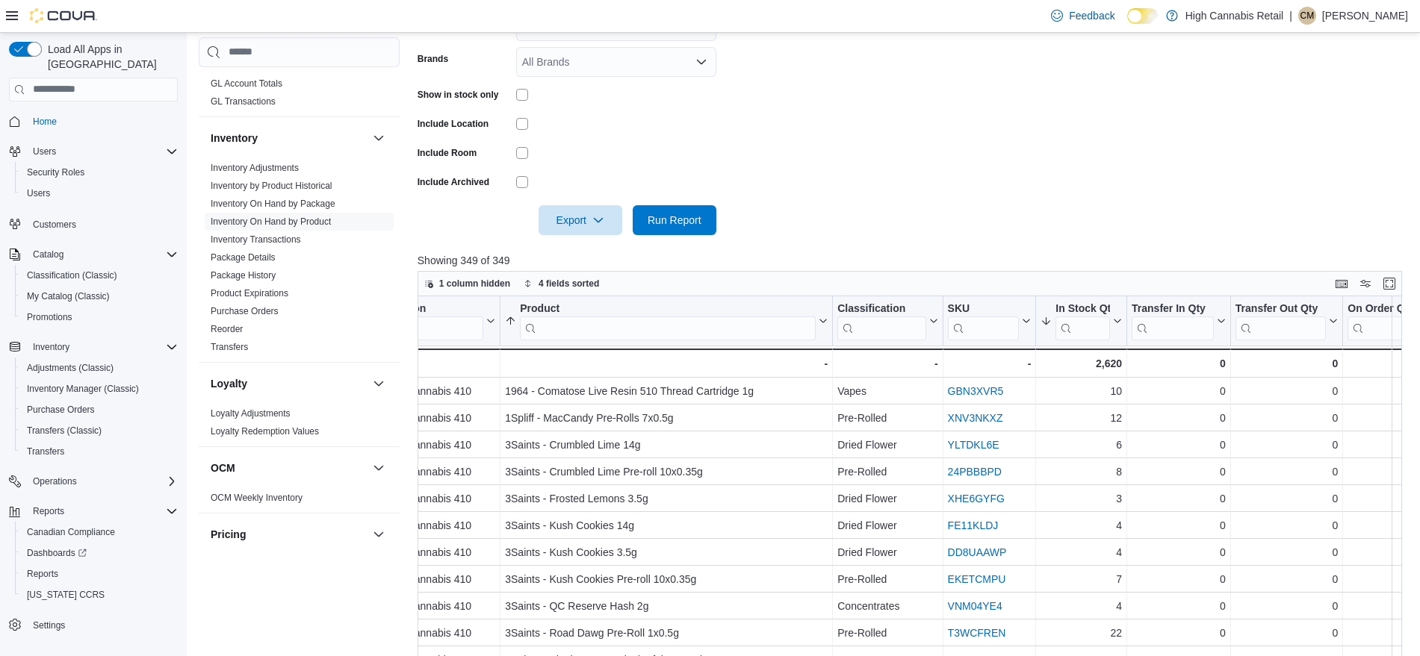
scroll to position [114, 0]
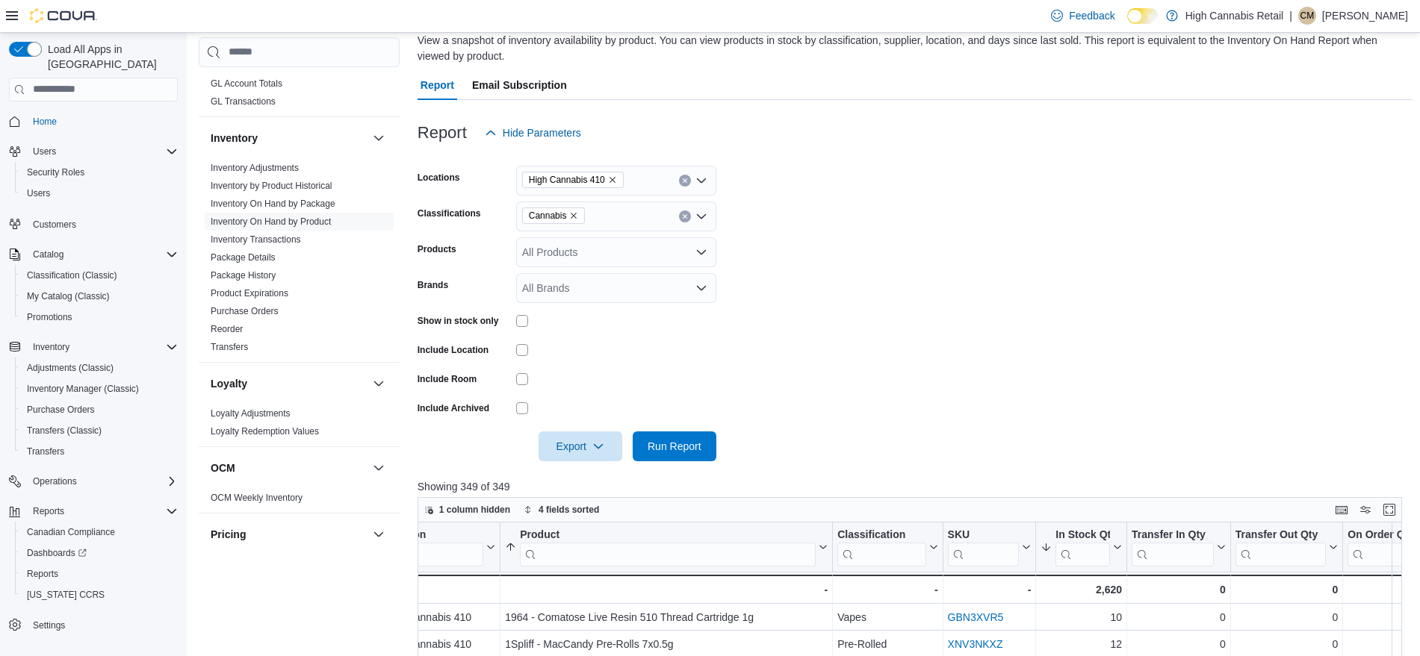
click at [614, 175] on icon "Remove High Cannabis 410 from selection in this group" at bounding box center [612, 179] width 9 height 9
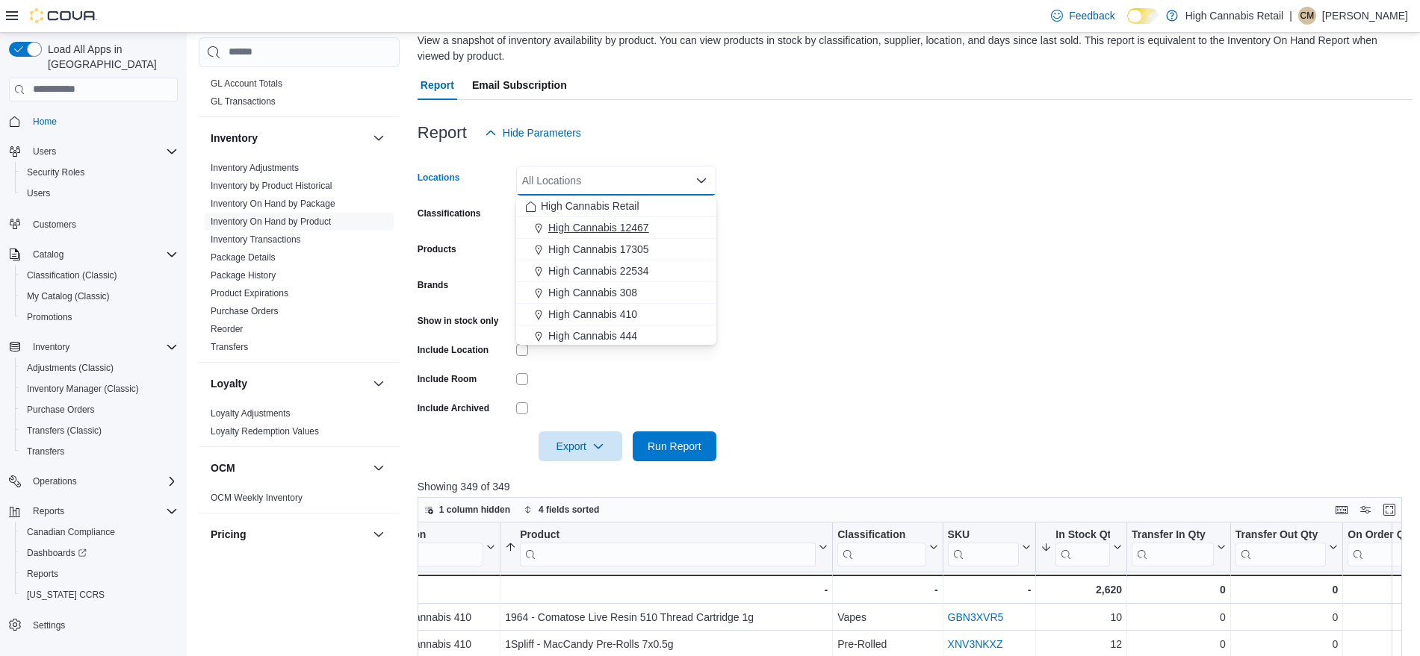
click at [590, 226] on span "High Cannabis 12467" at bounding box center [598, 227] width 101 height 15
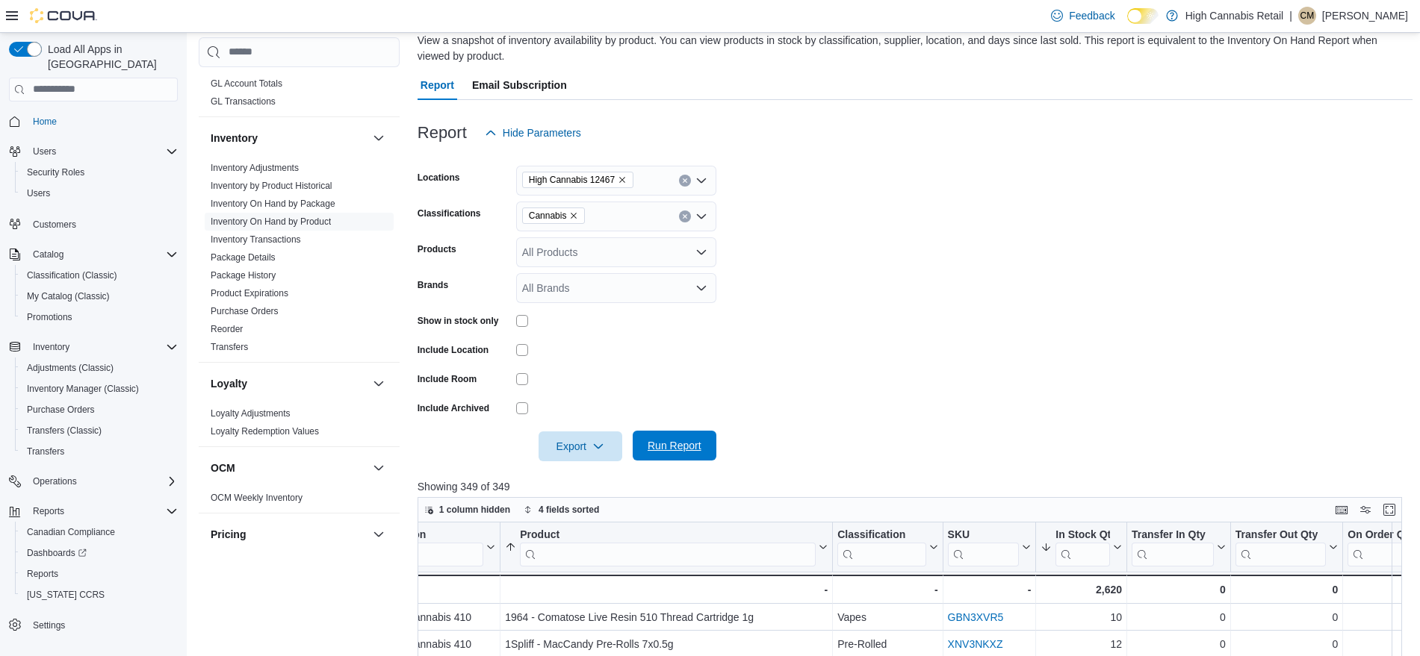
click at [683, 447] on span "Run Report" at bounding box center [674, 445] width 54 height 15
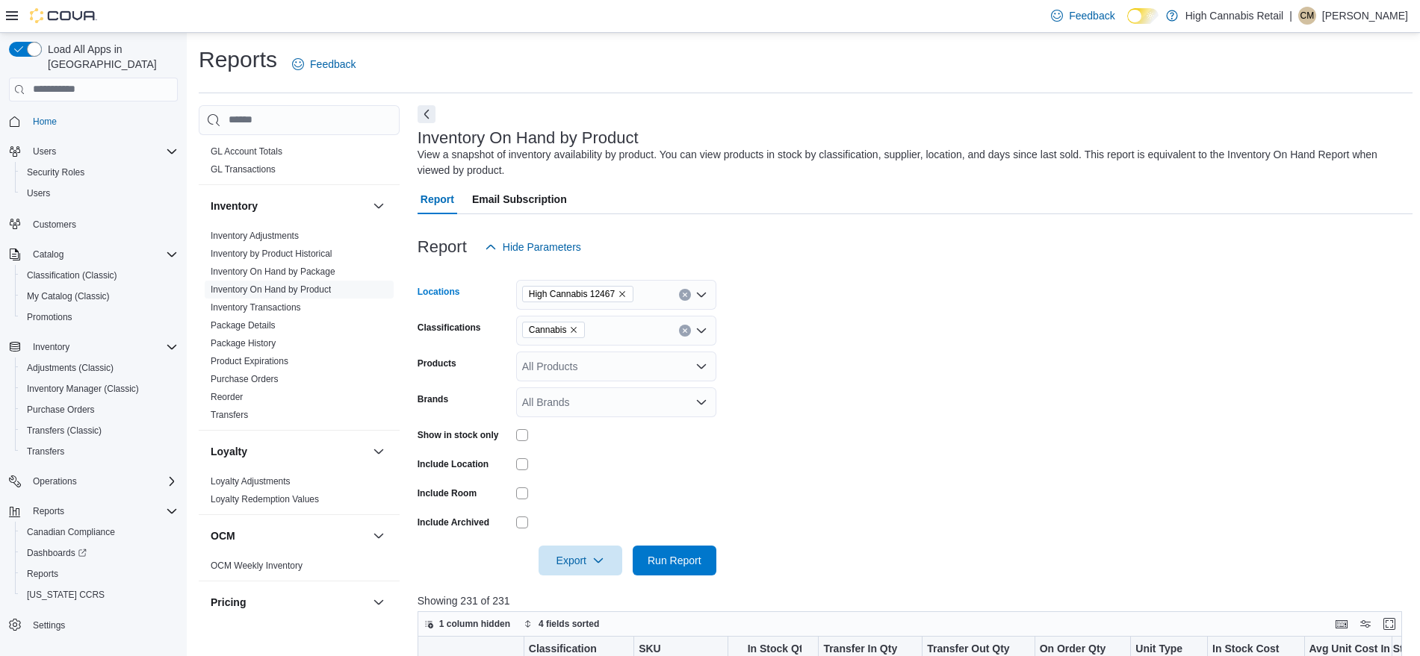
click at [618, 293] on icon "Remove High Cannabis 12467 from selection in this group" at bounding box center [622, 294] width 9 height 9
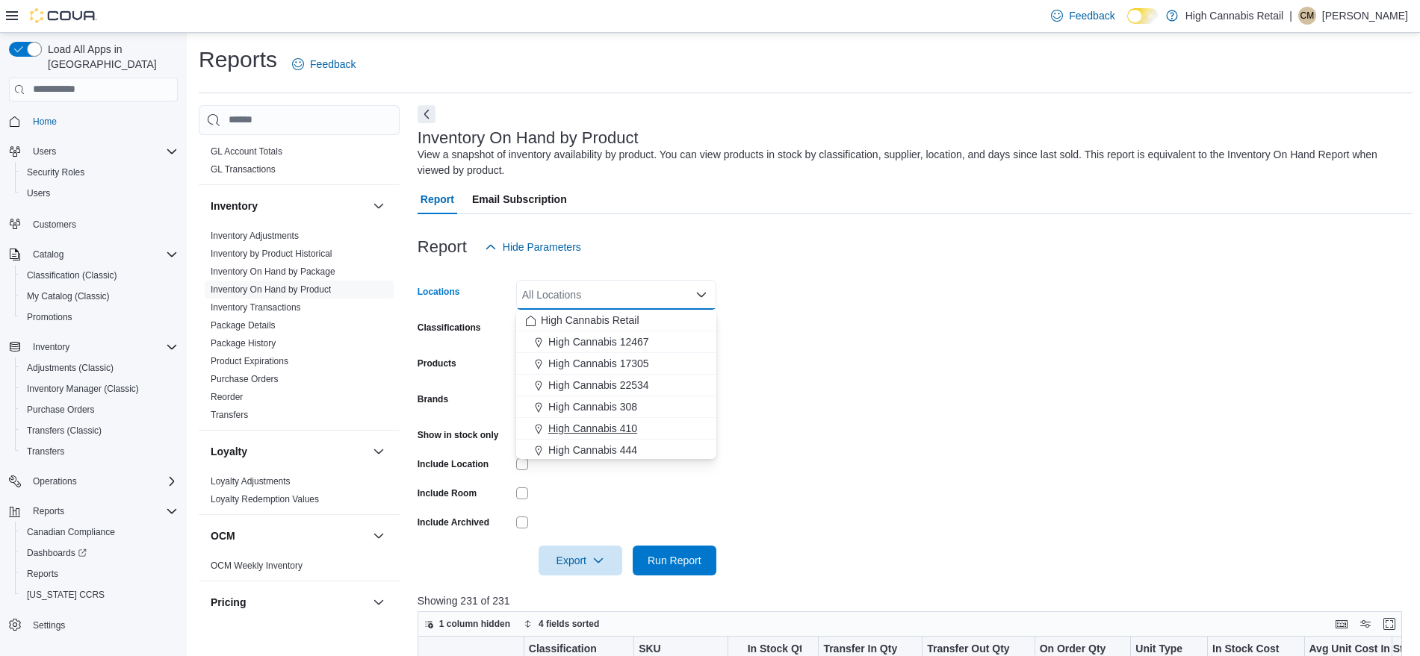
click at [603, 429] on span "High Cannabis 410" at bounding box center [592, 428] width 89 height 15
click at [834, 417] on form "Locations High Cannabis 410 Combo box. Selected. High Cannabis 410. Press Backs…" at bounding box center [914, 419] width 995 height 314
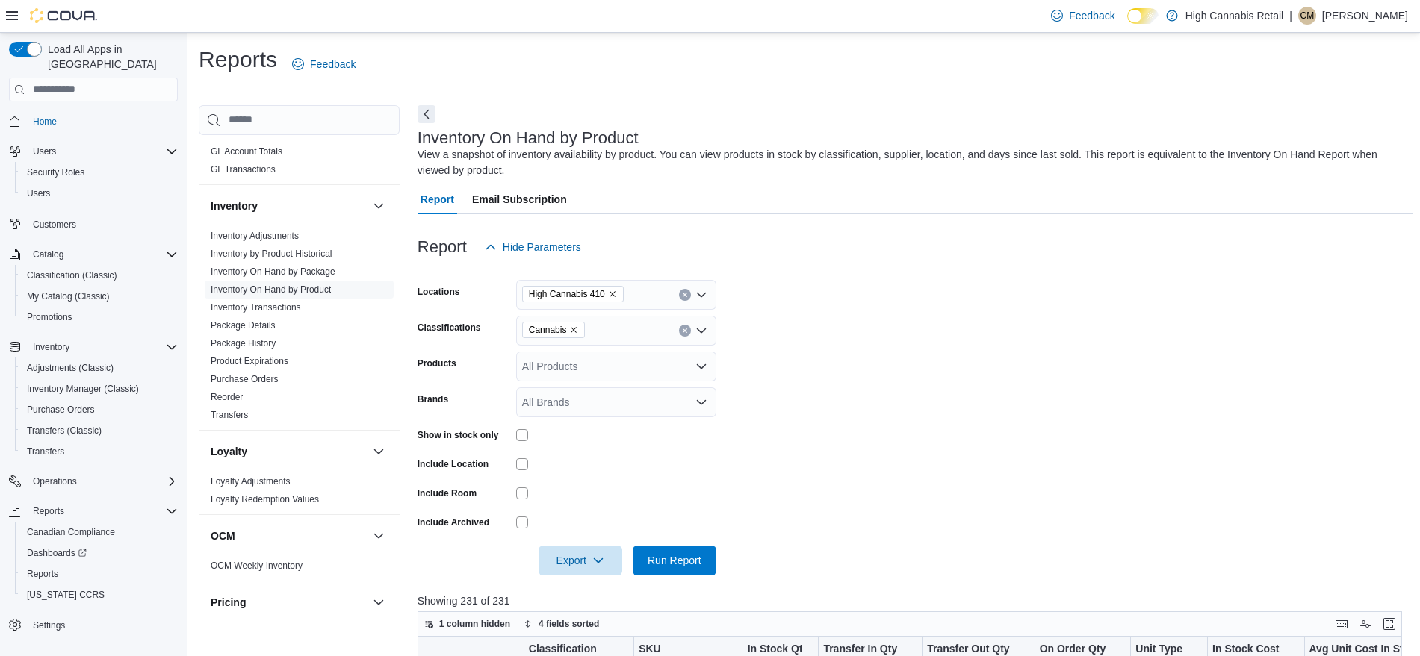
click at [572, 328] on icon "Remove Cannabis from selection in this group" at bounding box center [573, 330] width 9 height 9
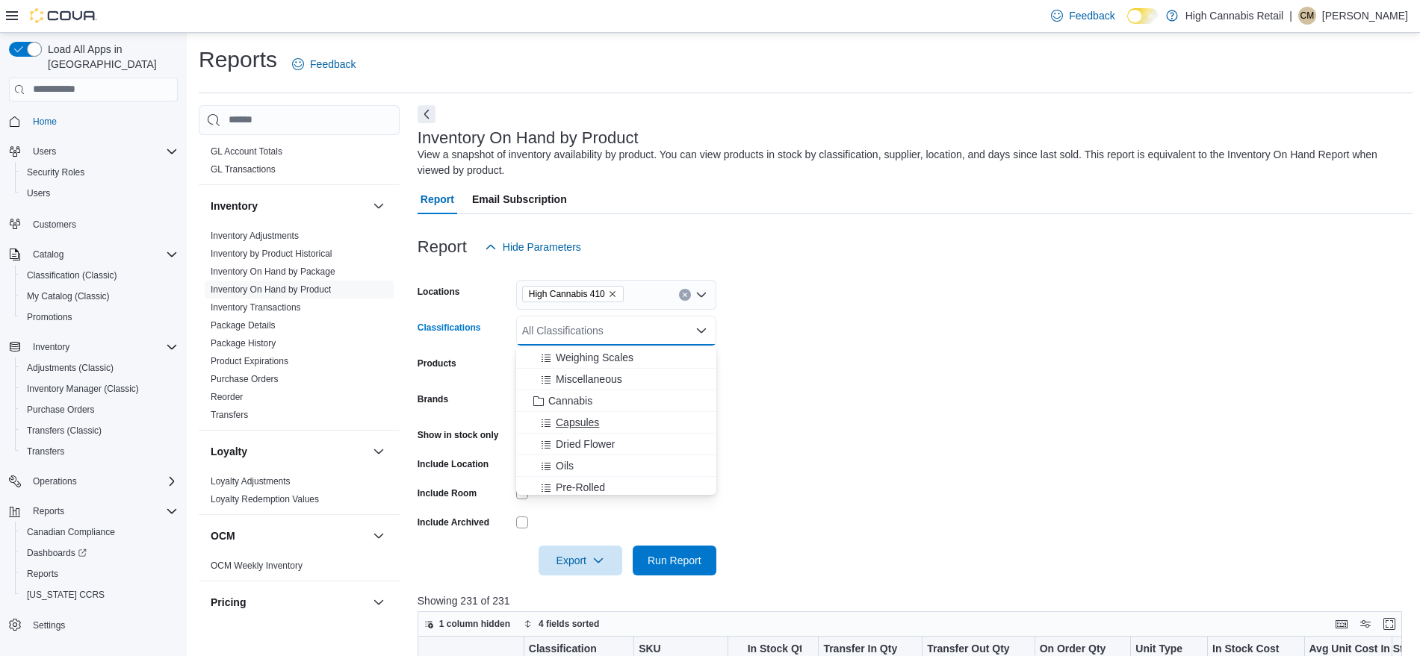
click at [575, 420] on span "Capsules" at bounding box center [577, 422] width 43 height 15
click at [671, 573] on span "Run Report" at bounding box center [675, 560] width 66 height 30
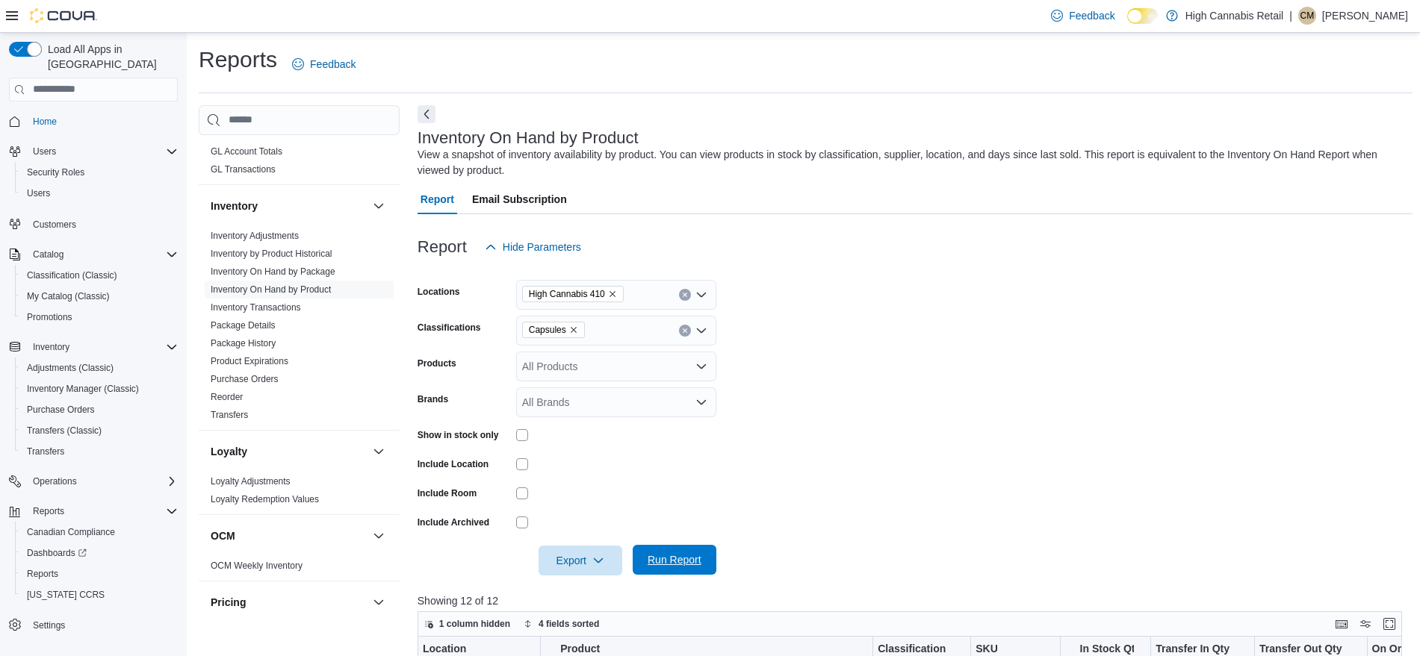
click at [668, 566] on span "Run Report" at bounding box center [674, 560] width 54 height 15
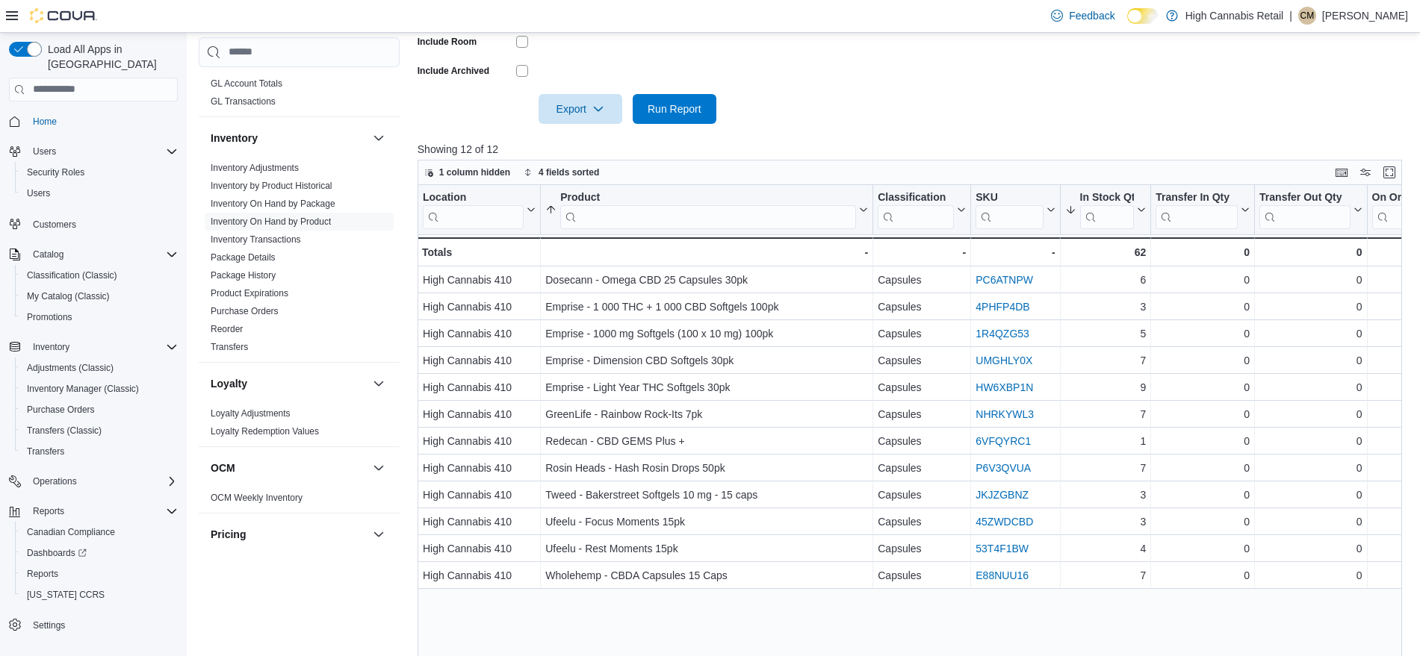
scroll to position [454, 0]
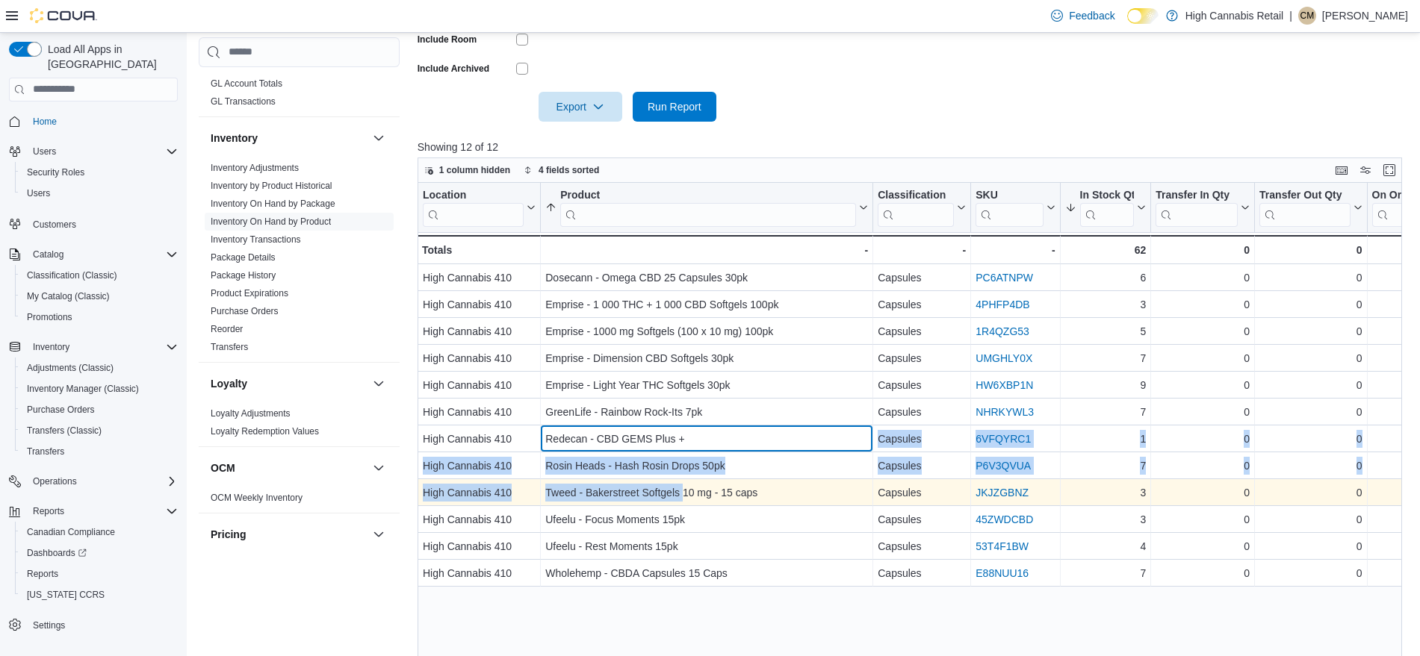
drag, startPoint x: 701, startPoint y: 435, endPoint x: 684, endPoint y: 493, distance: 60.5
click at [684, 493] on div "Location Click to view column header actions Product Sorted by In Stock Qty, de…" at bounding box center [1314, 385] width 1795 height 404
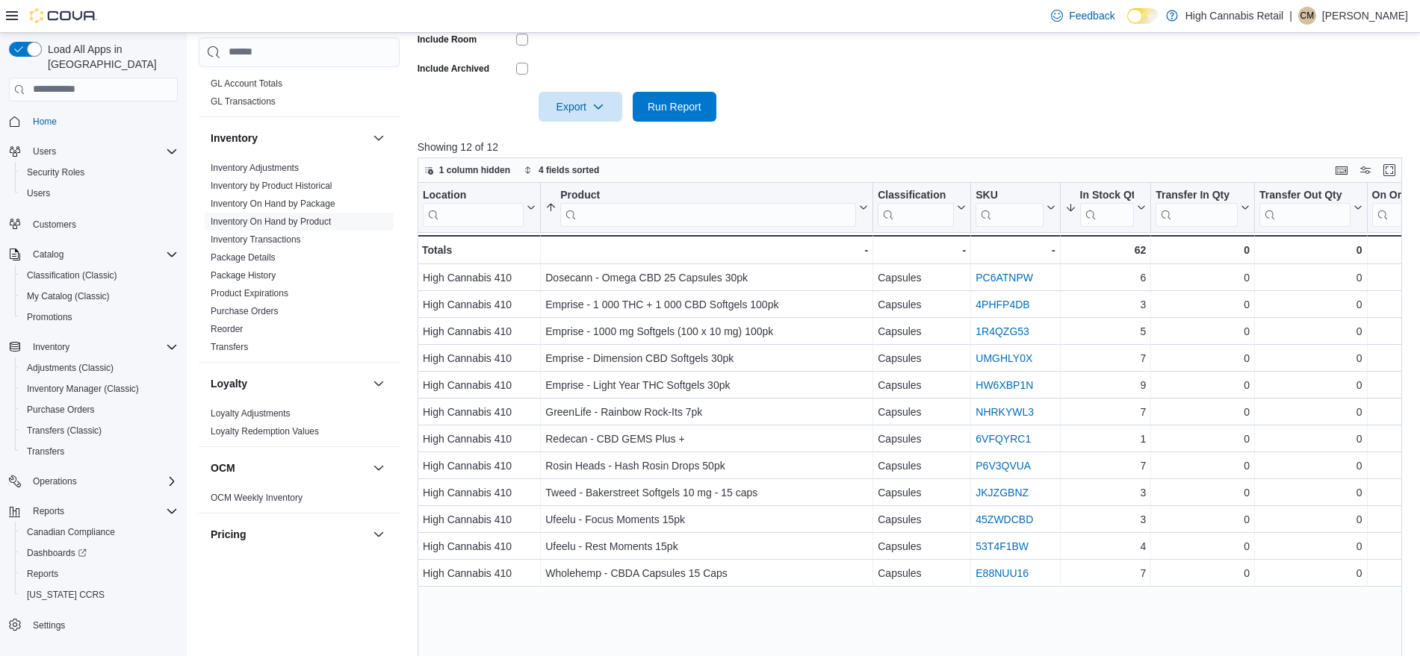
click at [709, 627] on div "Location Click to view column header actions Product Sorted by In Stock Qty, de…" at bounding box center [914, 433] width 995 height 500
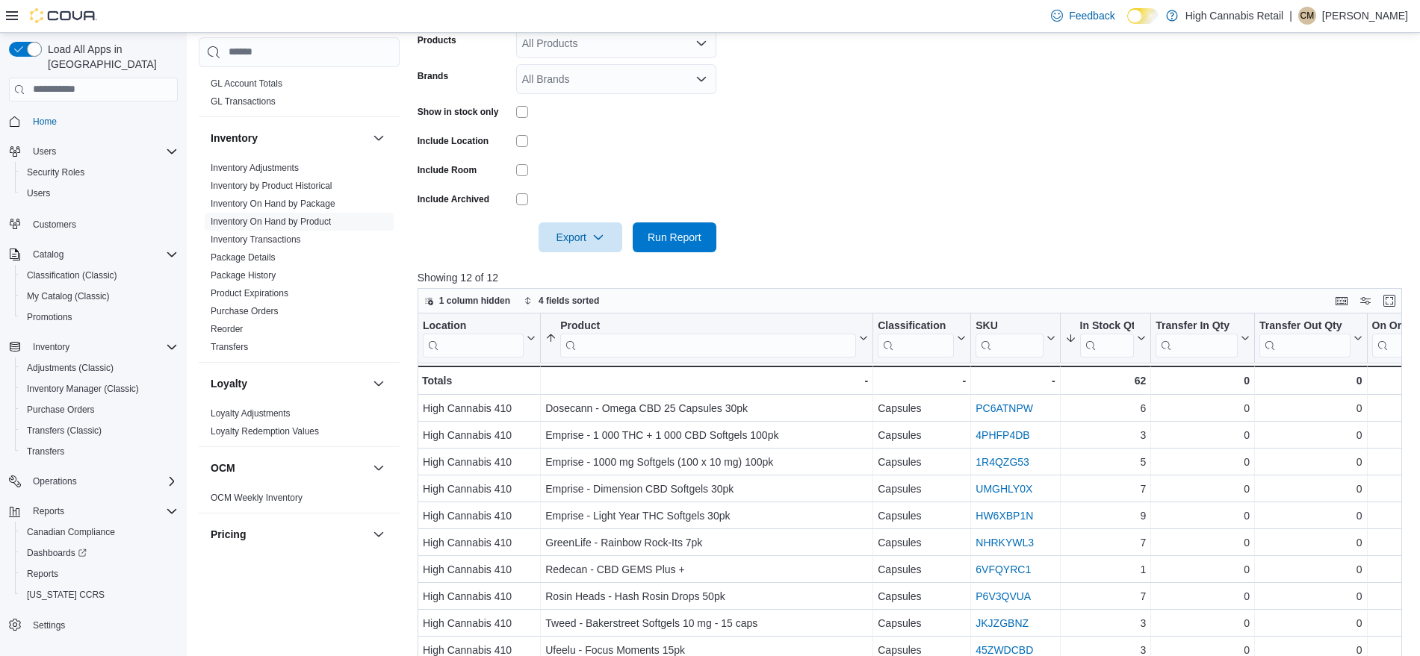
scroll to position [75, 0]
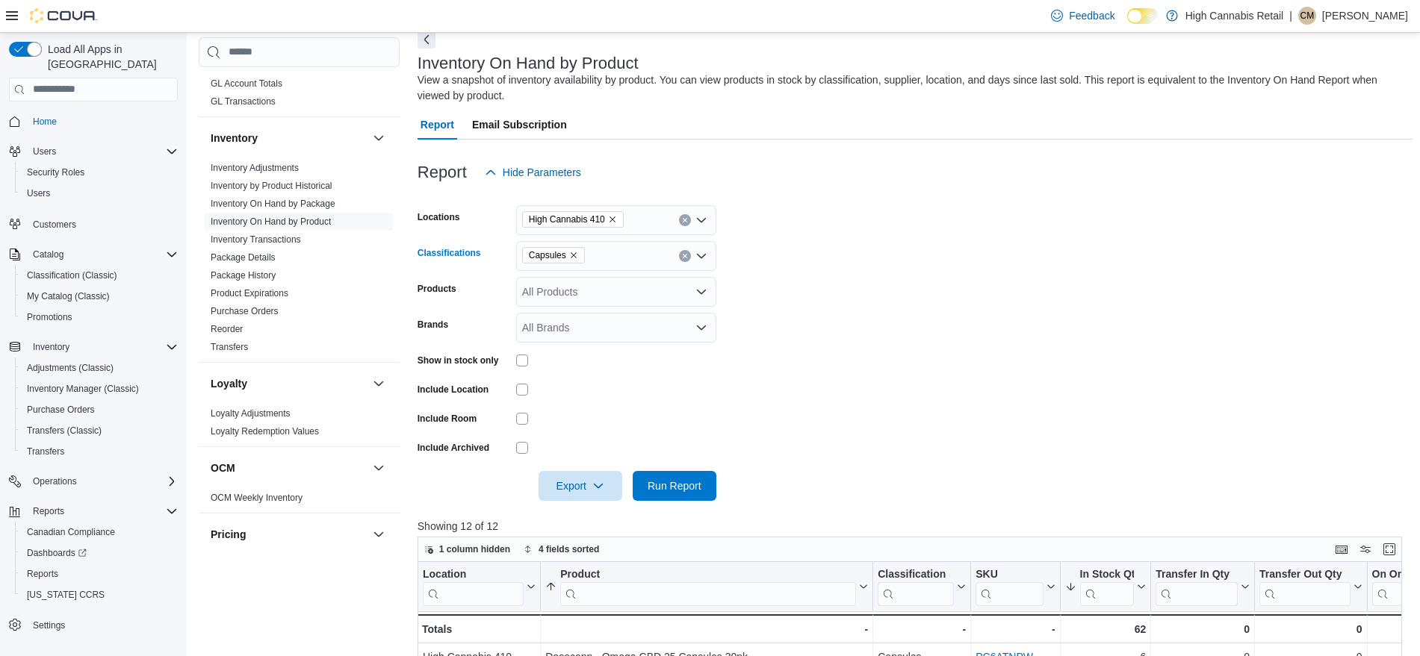
click at [572, 257] on icon "Remove Capsules from selection in this group" at bounding box center [573, 255] width 9 height 9
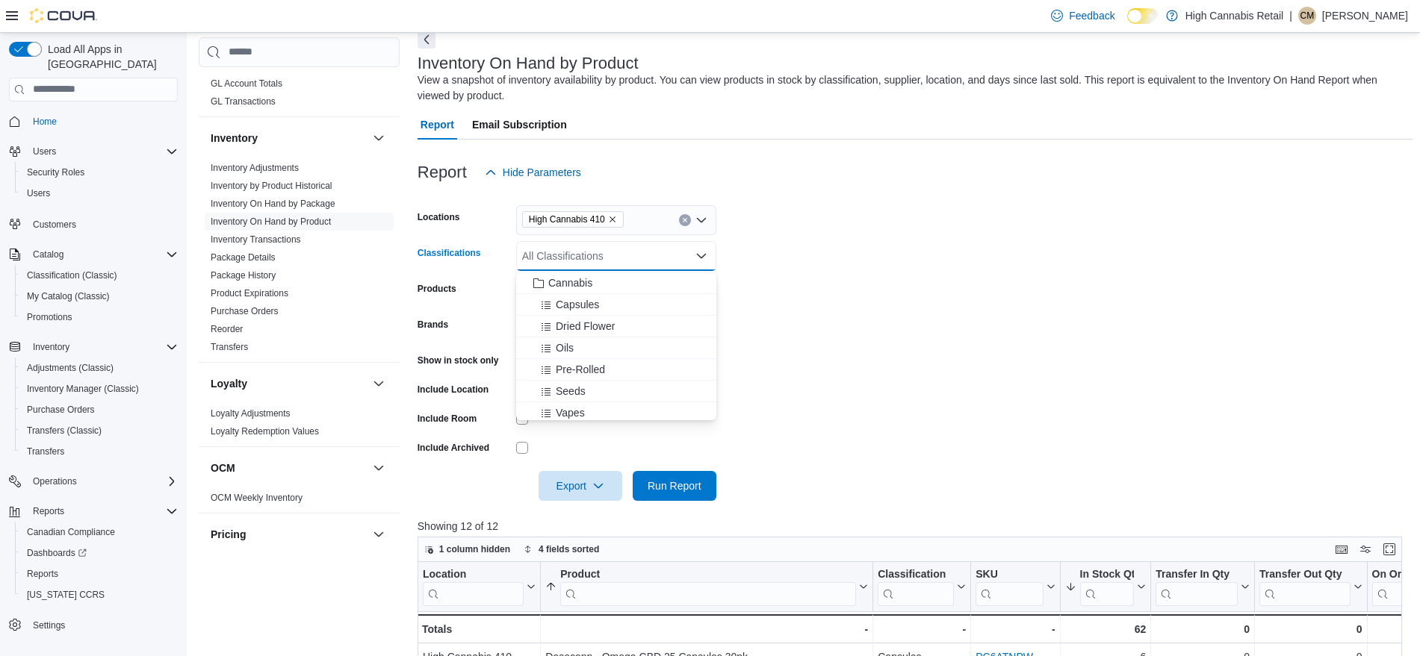
scroll to position [302, 0]
click at [562, 355] on button "Oils" at bounding box center [616, 348] width 200 height 22
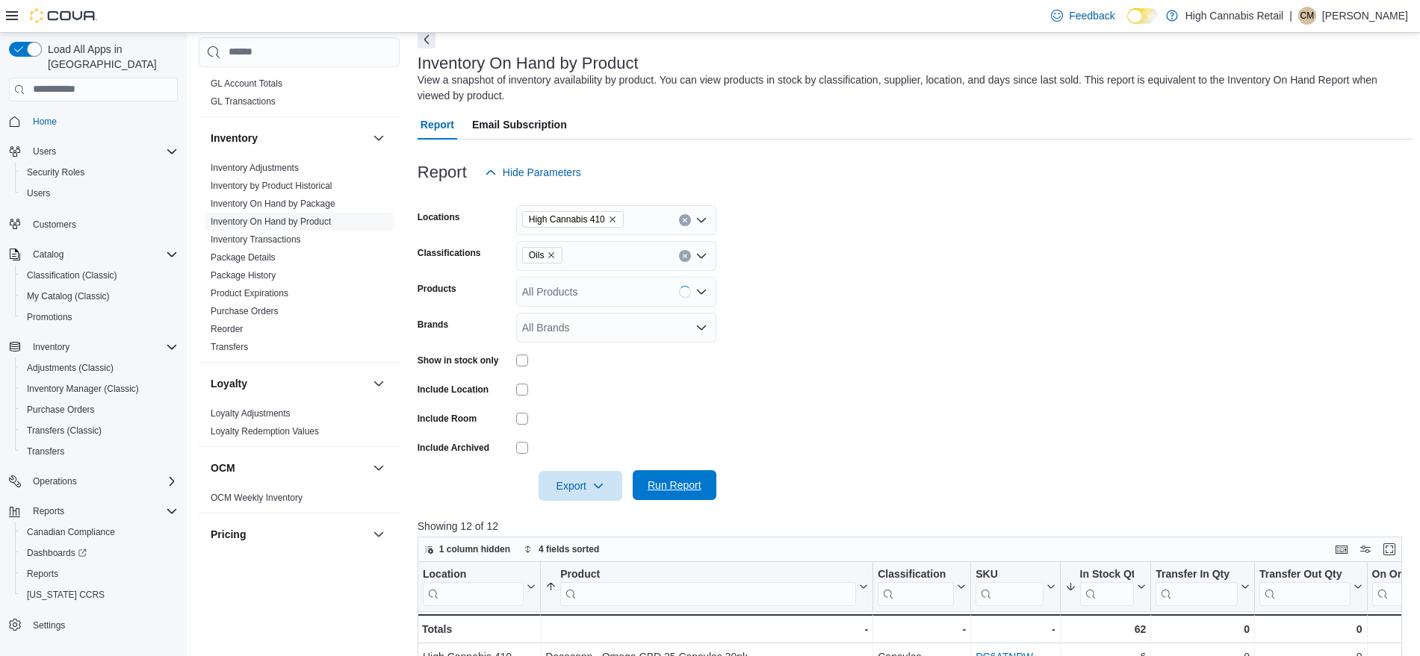
click at [689, 491] on span "Run Report" at bounding box center [674, 485] width 54 height 15
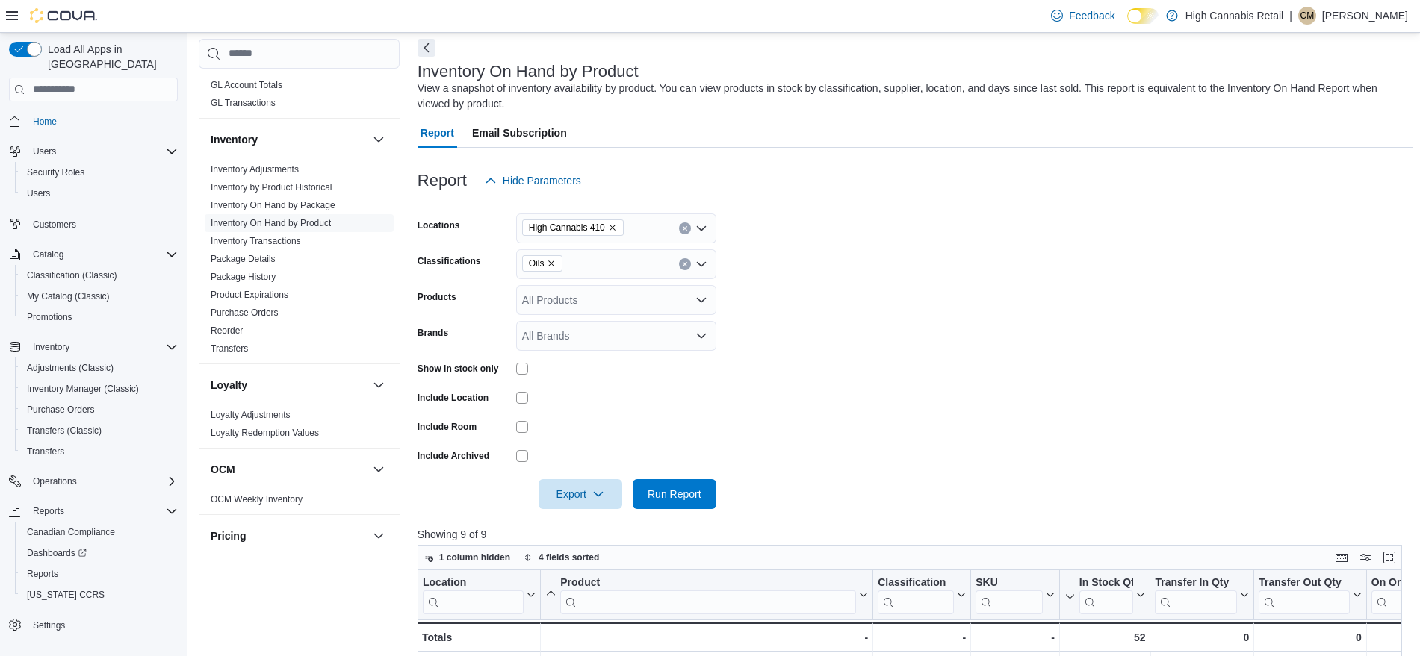
scroll to position [63, 0]
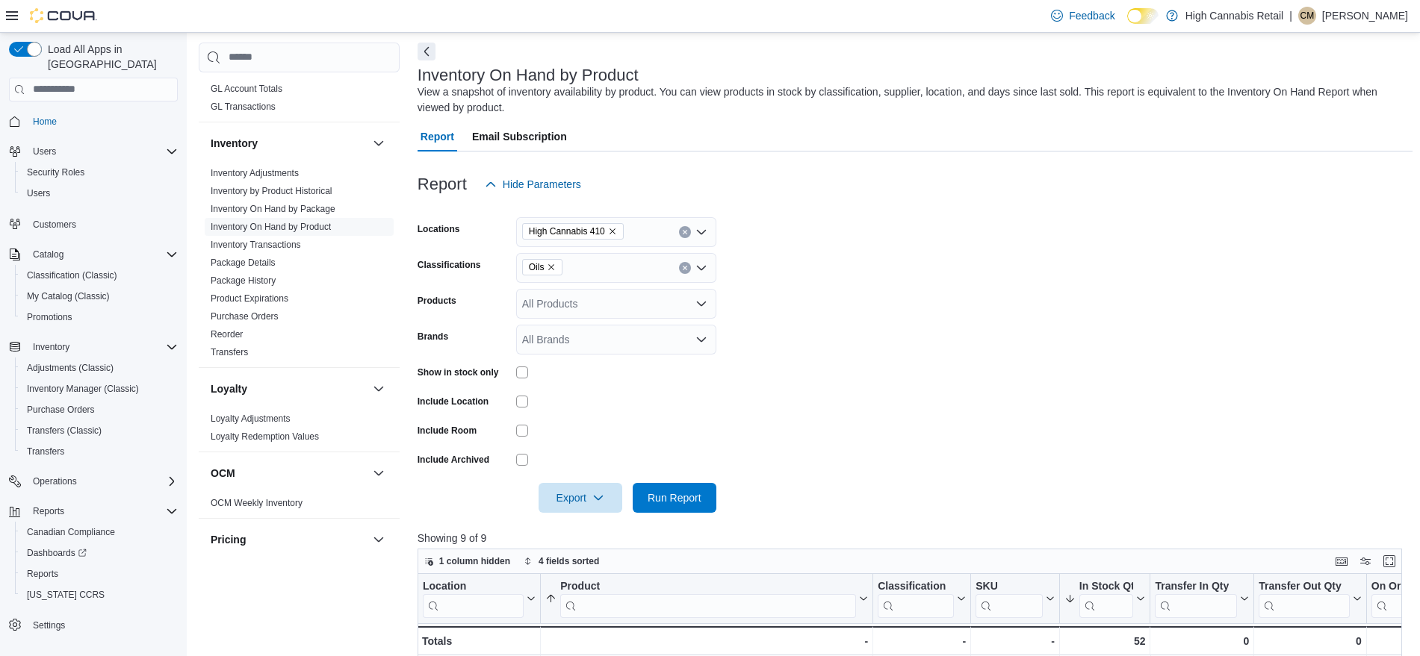
click at [552, 269] on icon "Remove Oils from selection in this group" at bounding box center [551, 267] width 9 height 9
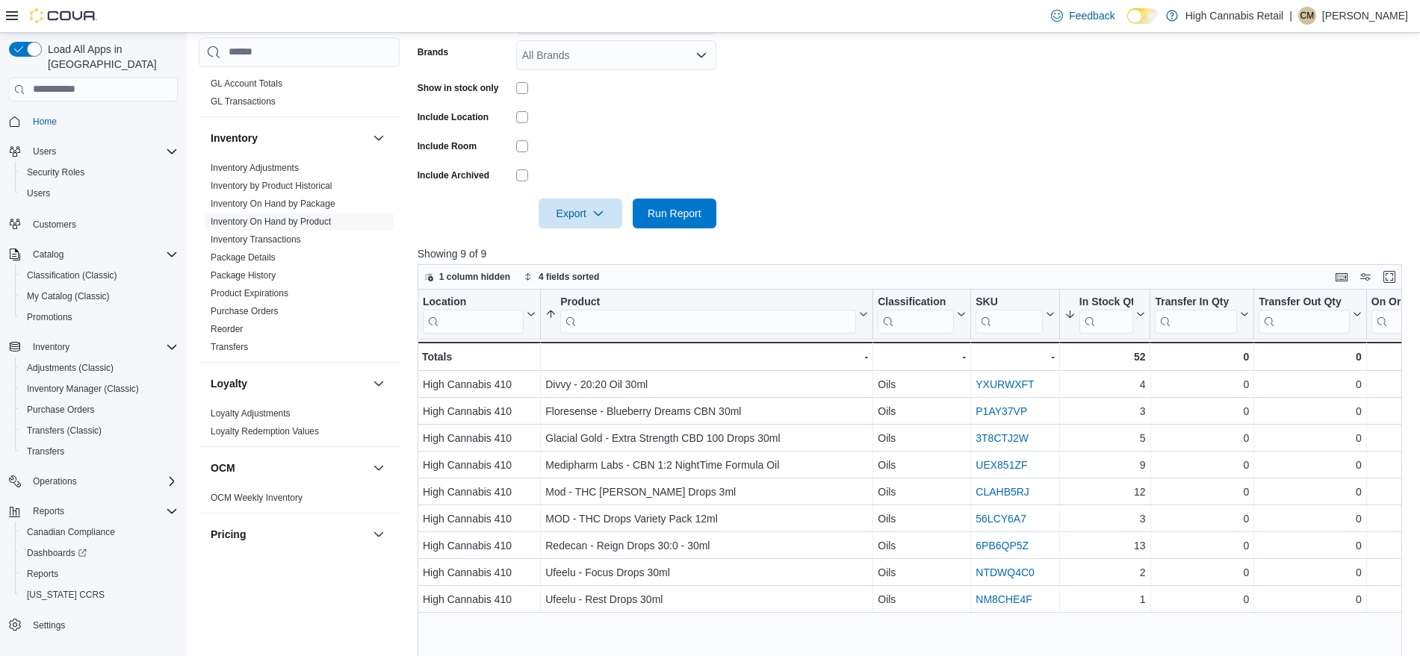
scroll to position [232, 0]
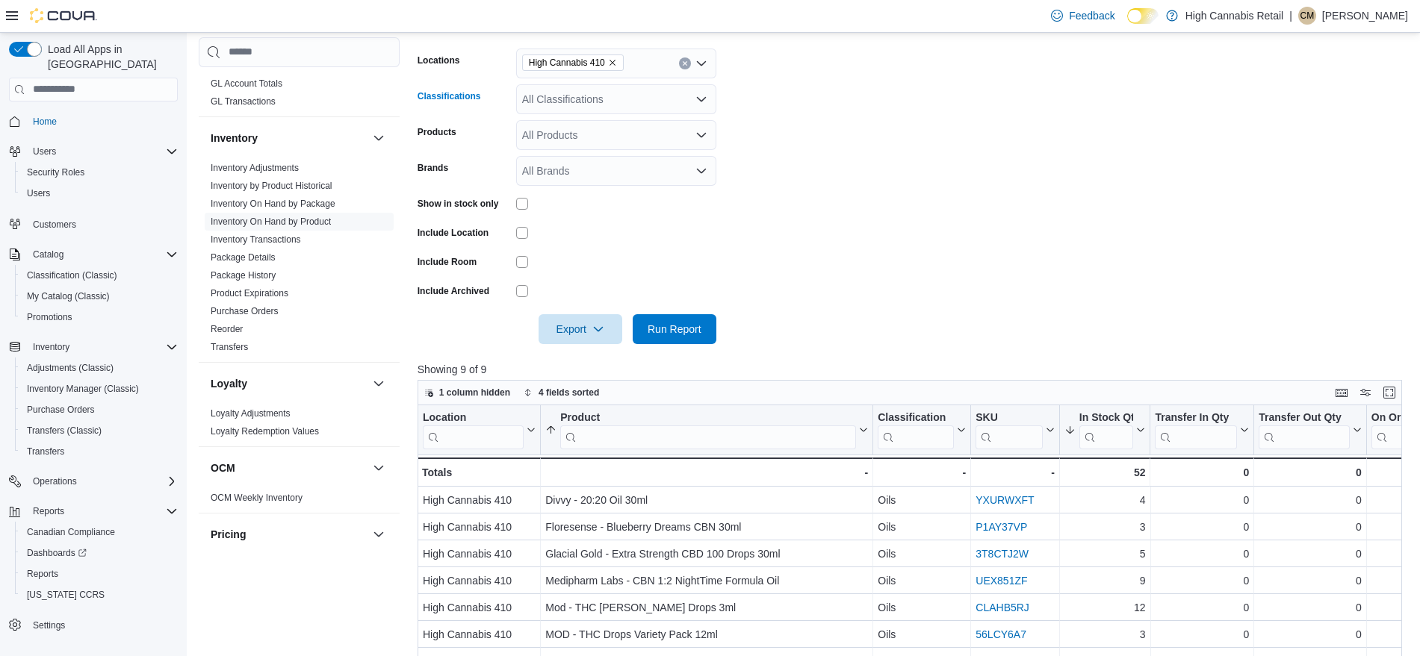
click at [609, 104] on div "All Classifications" at bounding box center [616, 99] width 200 height 30
click at [574, 206] on span "Edibles" at bounding box center [573, 209] width 34 height 15
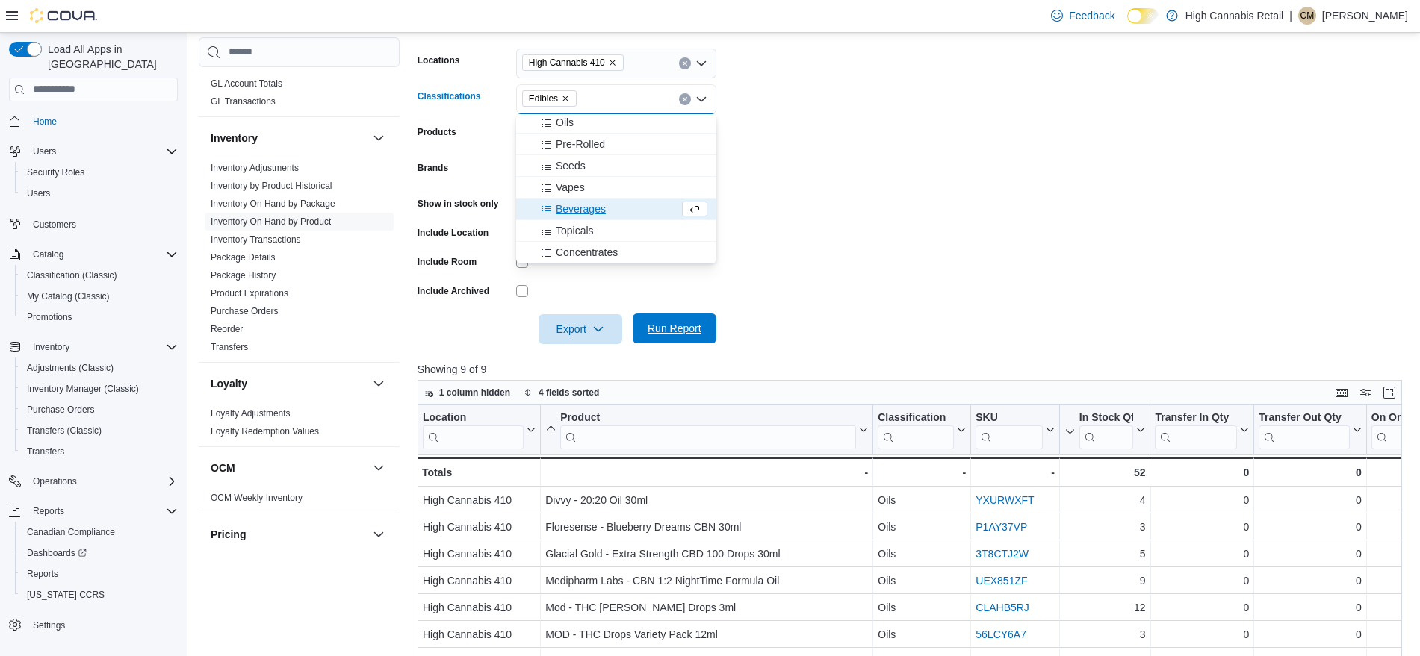
click at [654, 322] on span "Run Report" at bounding box center [674, 328] width 54 height 15
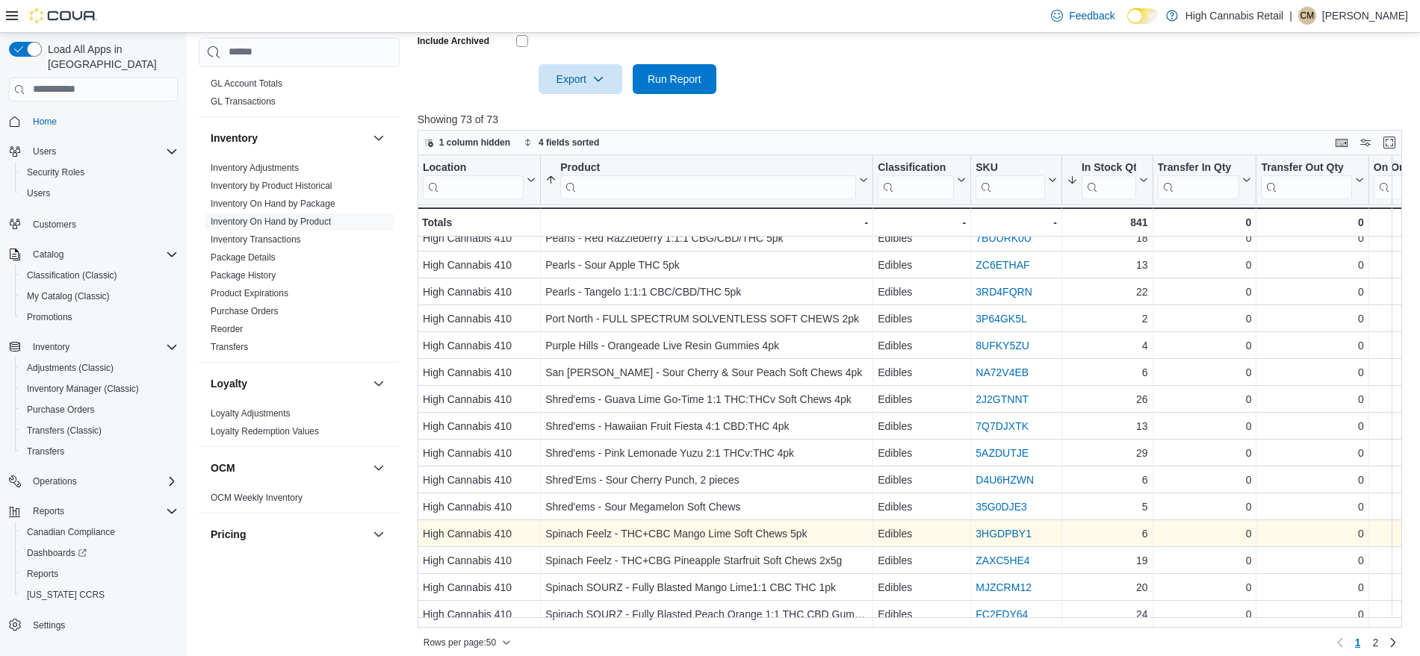
scroll to position [963, 0]
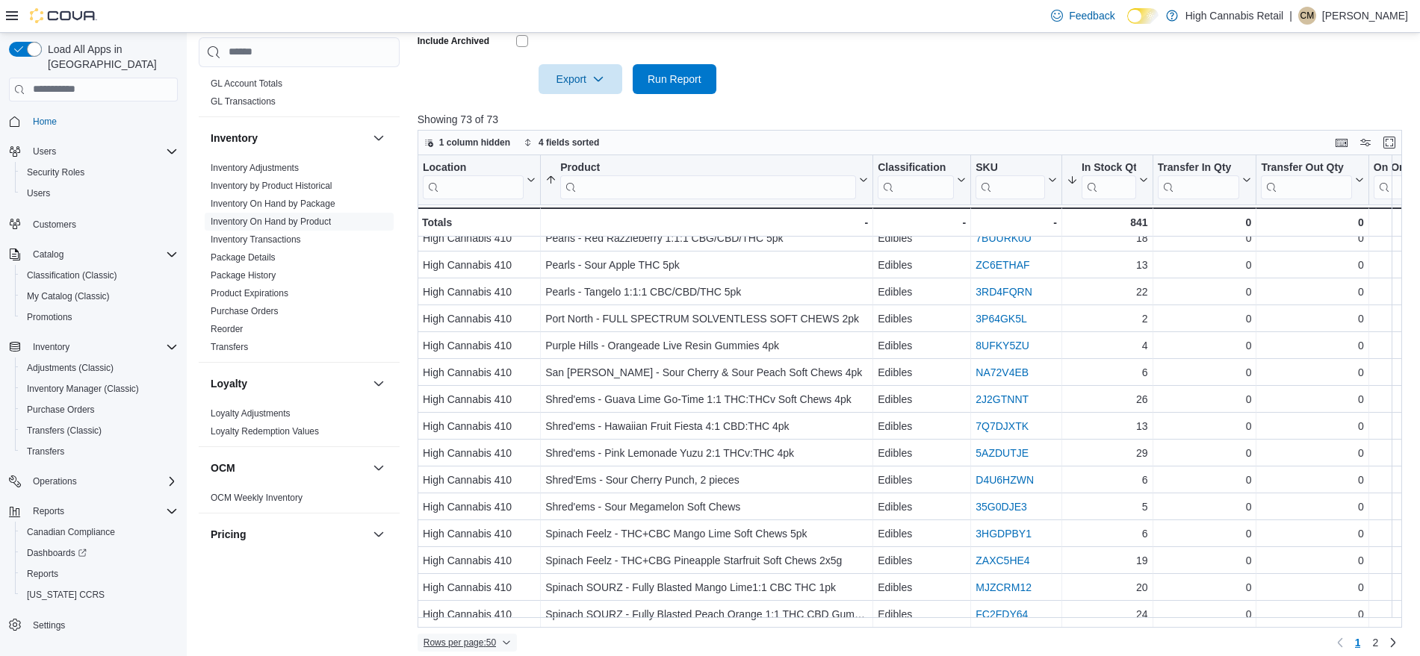
click at [494, 634] on span "Rows per page : 50" at bounding box center [466, 643] width 87 height 18
click at [482, 618] on span "100 rows" at bounding box center [486, 613] width 48 height 12
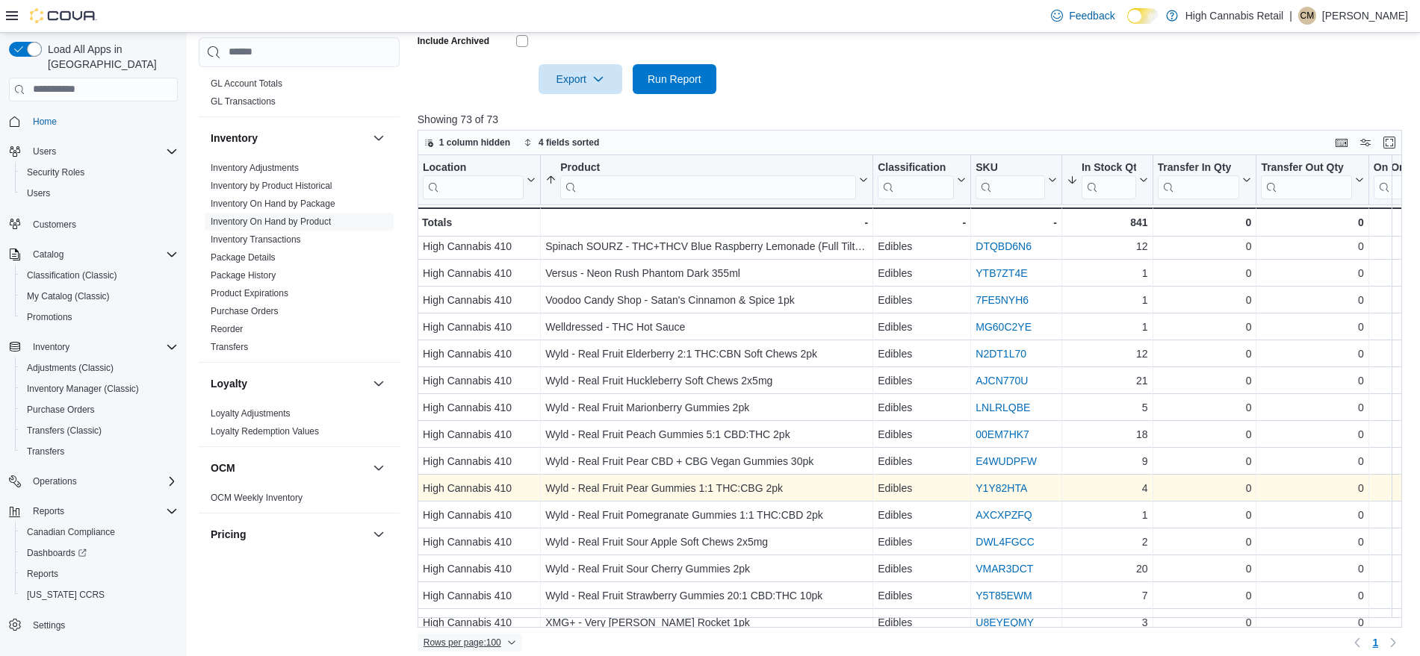
scroll to position [1581, 0]
